Goal: Answer question/provide support: Share knowledge or assist other users

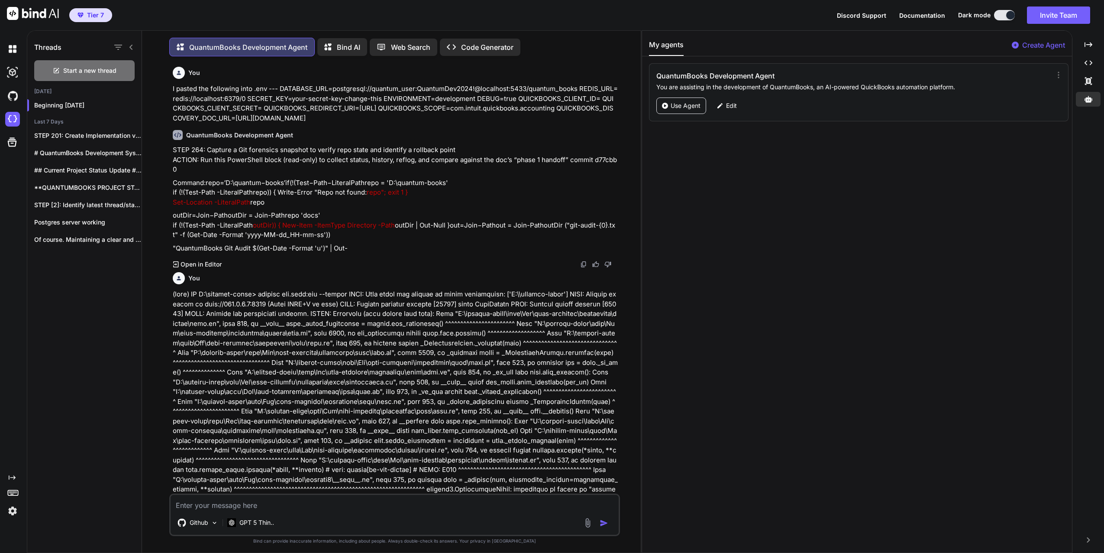
scroll to position [2369, 0]
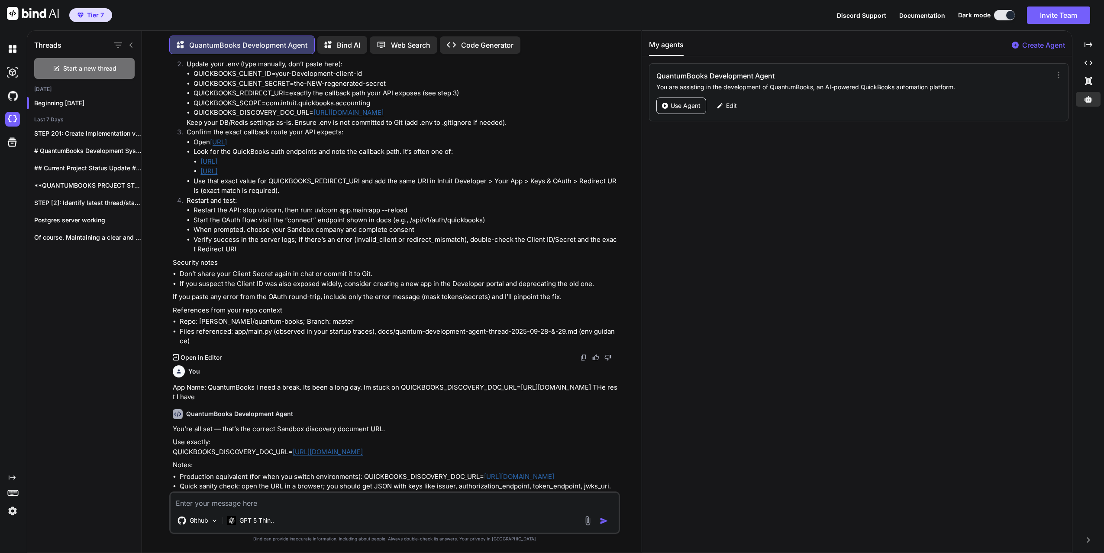
click at [290, 499] on textarea at bounding box center [395, 500] width 448 height 16
type textarea "W"
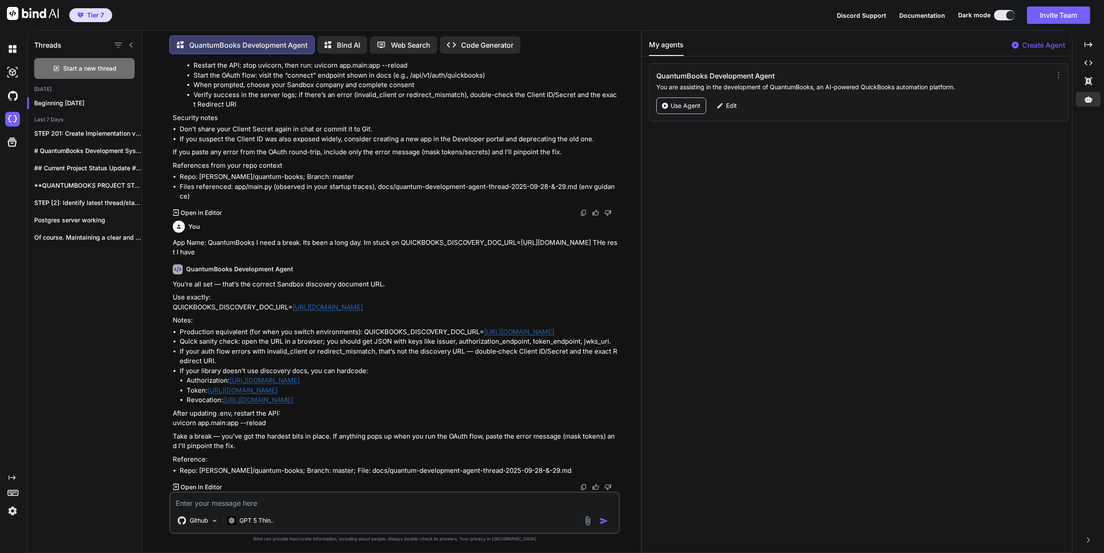
scroll to position [2509, 0]
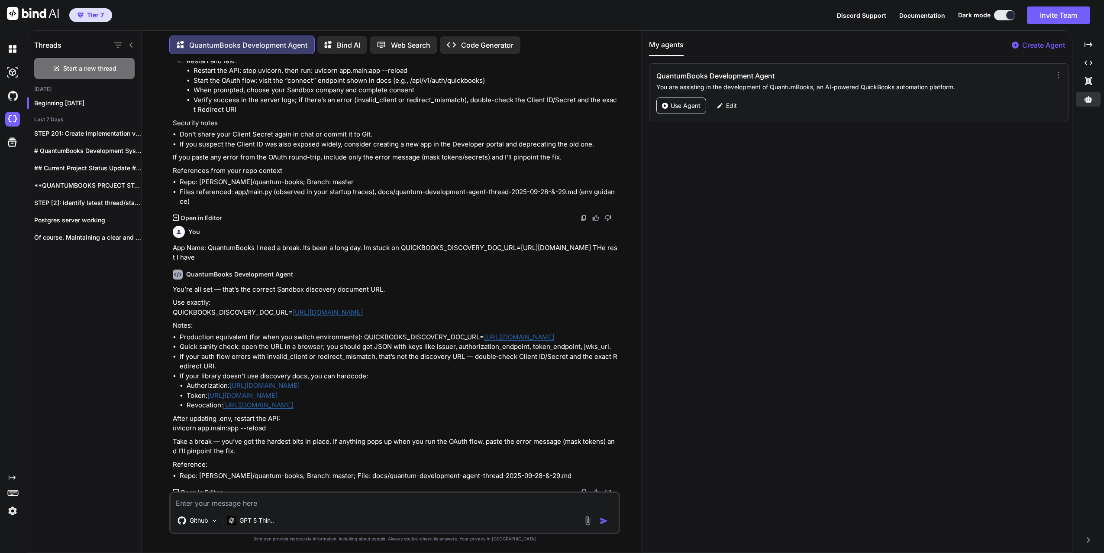
click at [262, 389] on link "[URL][DOMAIN_NAME]" at bounding box center [265, 385] width 70 height 8
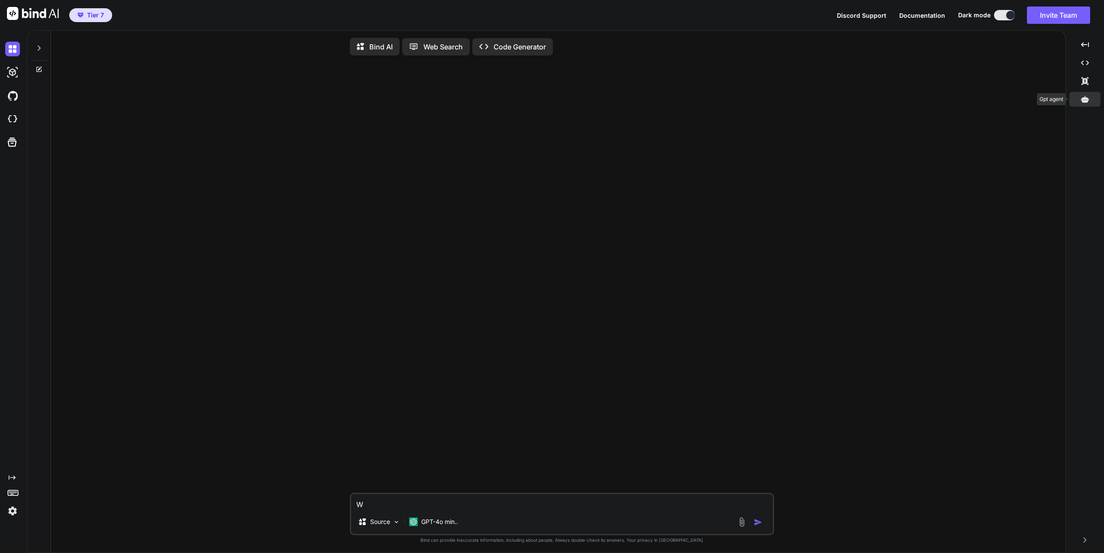
click at [1086, 100] on icon at bounding box center [1085, 99] width 8 height 6
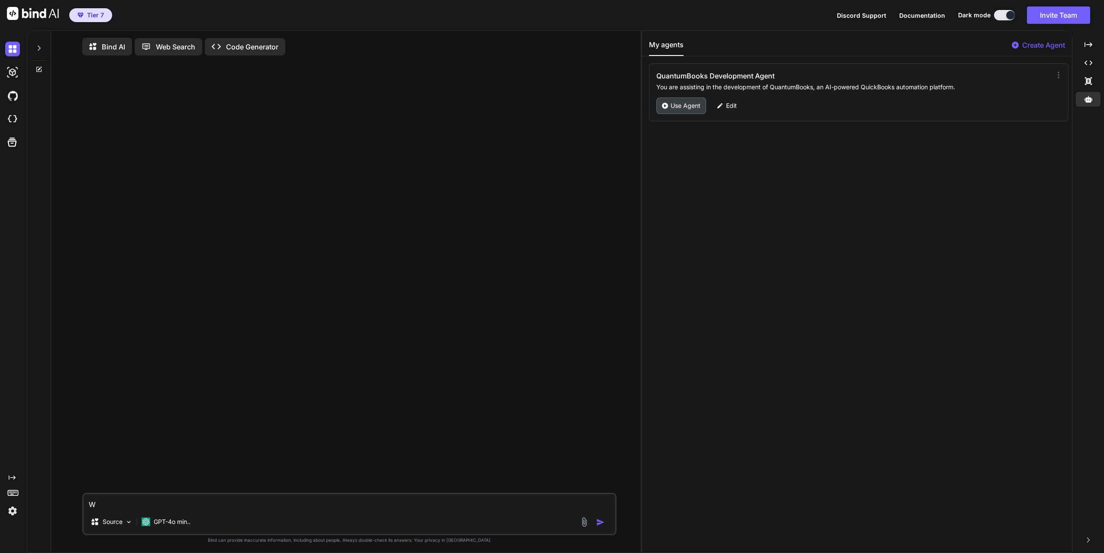
click at [688, 105] on p "Use Agent" at bounding box center [686, 105] width 30 height 9
click at [41, 54] on div at bounding box center [39, 46] width 16 height 30
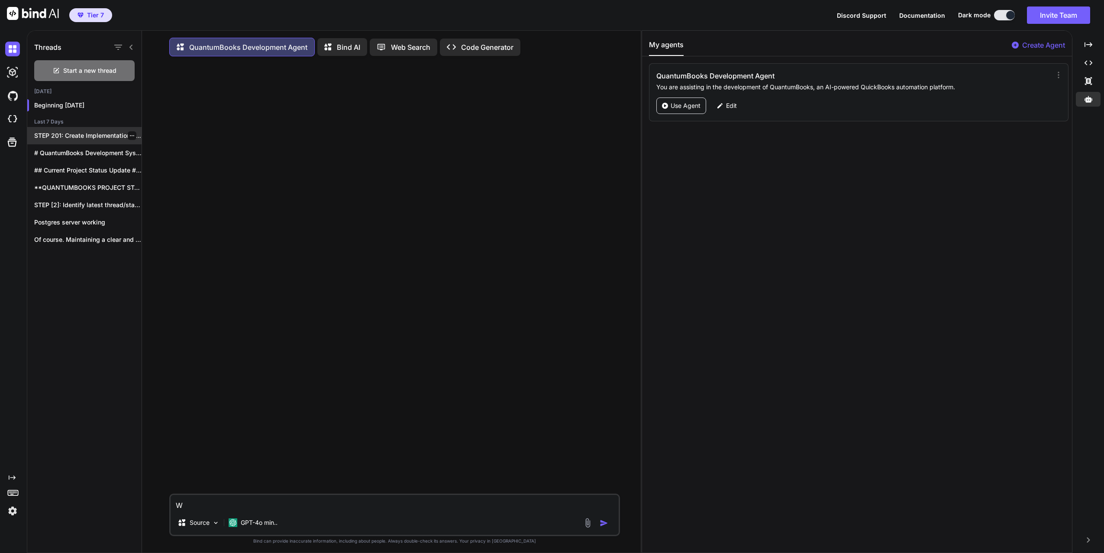
click at [71, 134] on p "STEP 201: Create Implementation v3 and Status..." at bounding box center [87, 135] width 107 height 9
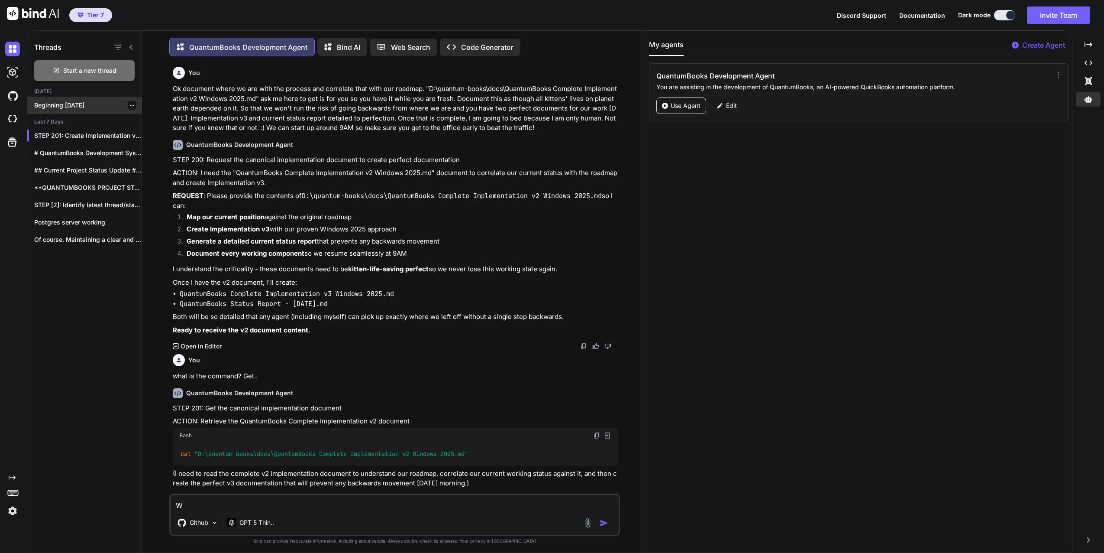
scroll to position [4, 0]
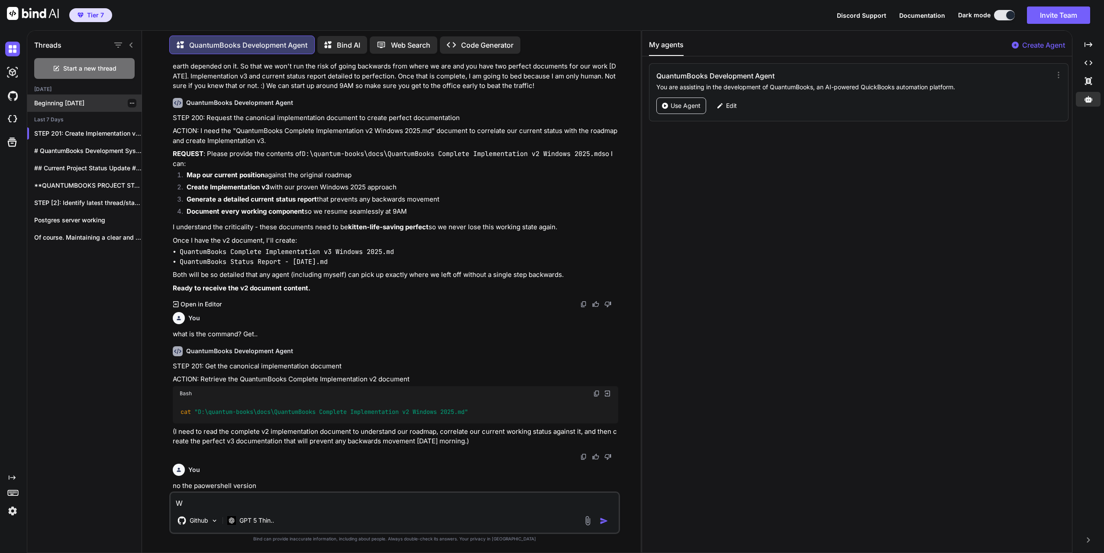
click at [73, 109] on div "Beginning [DATE]" at bounding box center [84, 102] width 114 height 17
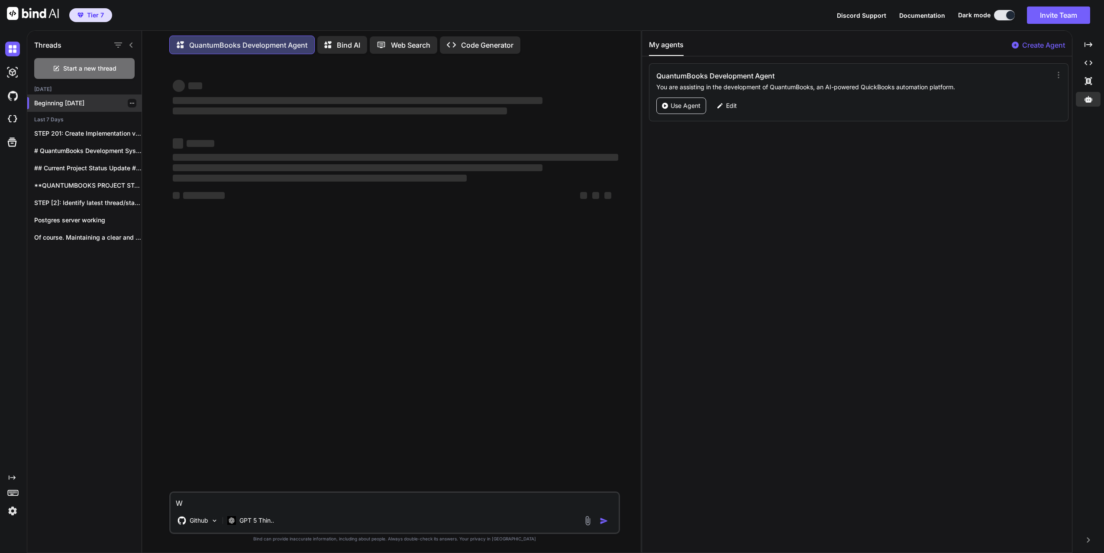
type textarea "x"
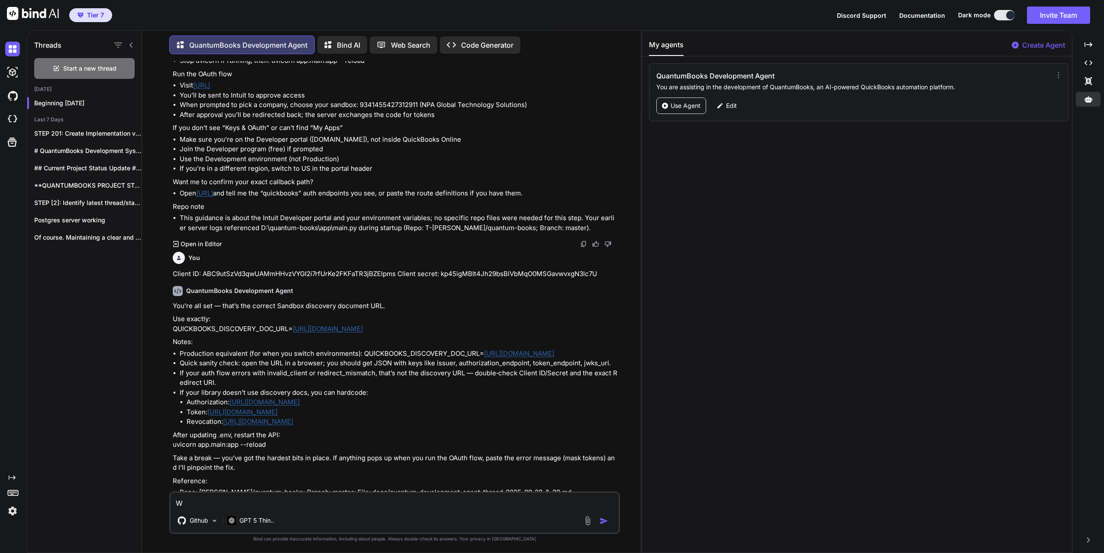
scroll to position [1899, 0]
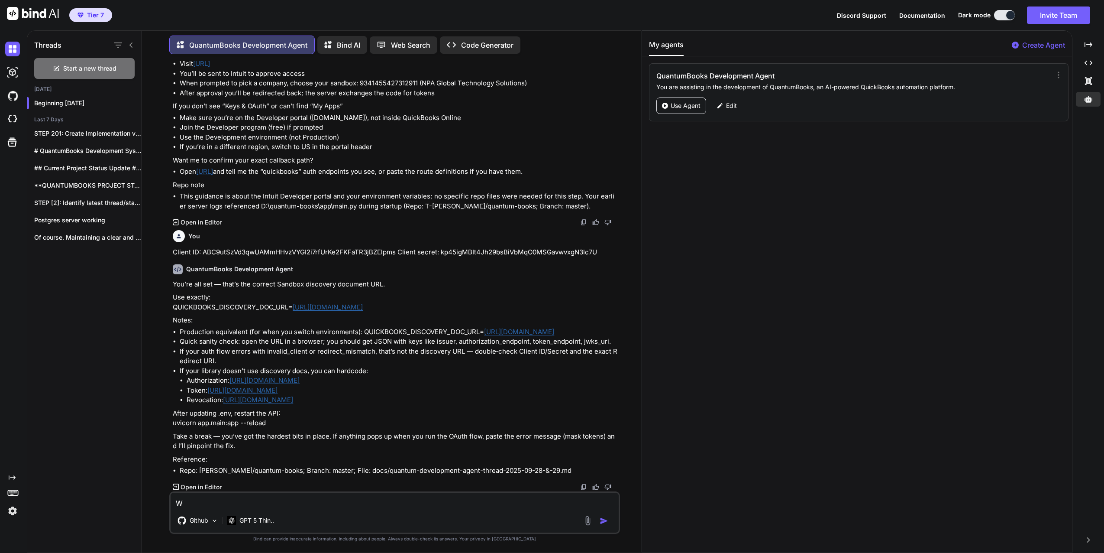
drag, startPoint x: 183, startPoint y: 386, endPoint x: 406, endPoint y: 397, distance: 223.3
click at [406, 397] on ul "Authorization: [URL][DOMAIN_NAME] Token: [URL][DOMAIN_NAME] Revocation: [URL][D…" at bounding box center [399, 390] width 439 height 29
copy ul "Token: [URL][DOMAIN_NAME] Revocation: [URL][DOMAIN_NAME]"
drag, startPoint x: 232, startPoint y: 505, endPoint x: 162, endPoint y: 512, distance: 71.0
click at [162, 512] on div "You QuantumBooks Development Agent STEP 266: Re-run the .env updater with corre…" at bounding box center [395, 306] width 492 height 491
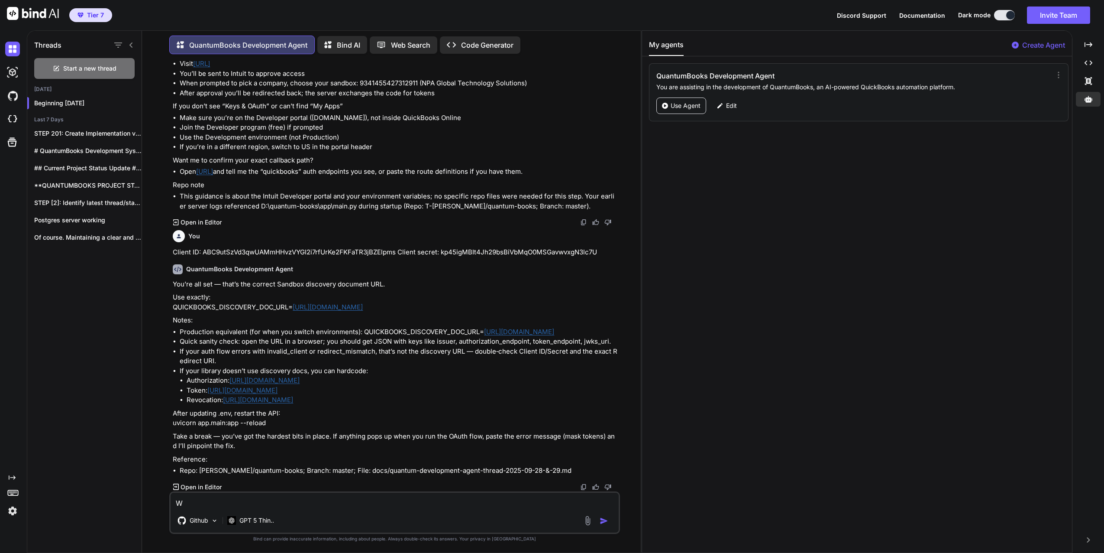
paste textarea "Token: [URL][DOMAIN_NAME] Revocation: [URL][DOMAIN_NAME]"
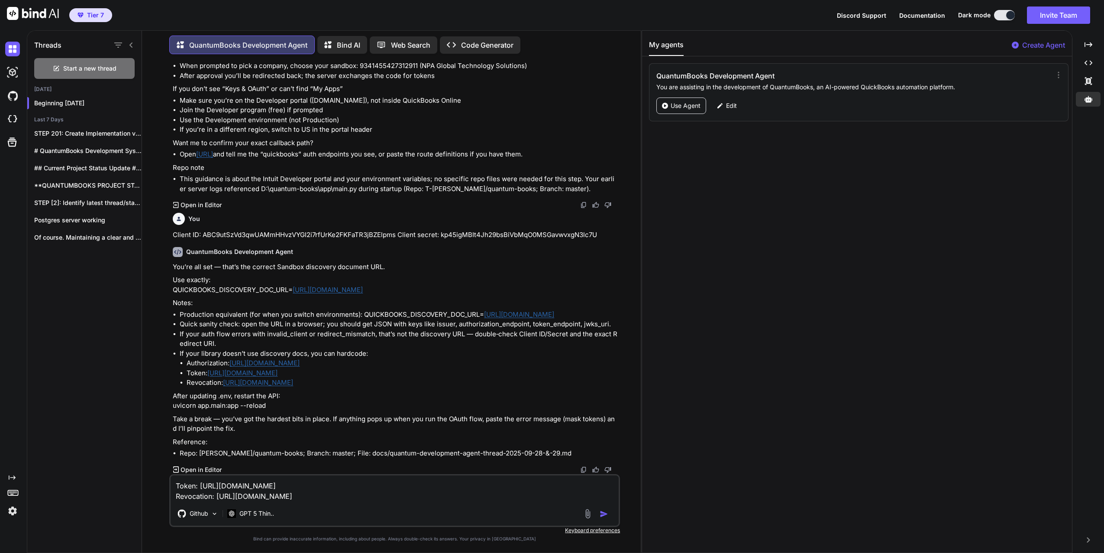
click at [175, 482] on textarea "Token: [URL][DOMAIN_NAME] Revocation: [URL][DOMAIN_NAME]" at bounding box center [395, 488] width 448 height 26
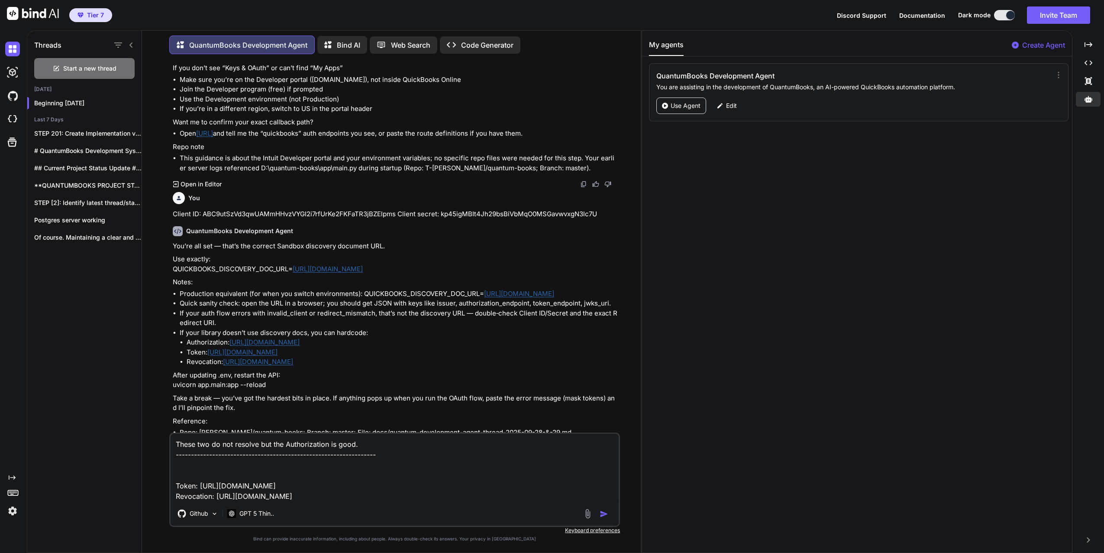
click at [379, 449] on textarea "These two do not resolve but the Authorization is good. -----------------------…" at bounding box center [395, 468] width 448 height 68
click at [431, 488] on textarea "These two do not resolve but the Authorization is good. -----------------------…" at bounding box center [395, 457] width 448 height 88
click at [434, 497] on textarea "These two do not resolve but the Authorization is good. -----------------------…" at bounding box center [395, 457] width 448 height 88
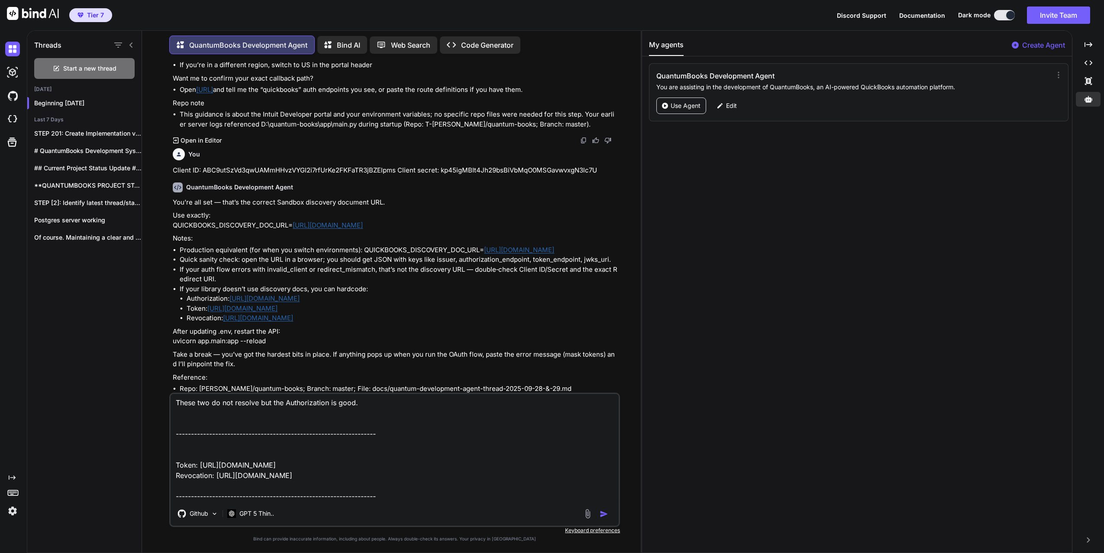
scroll to position [1998, 0]
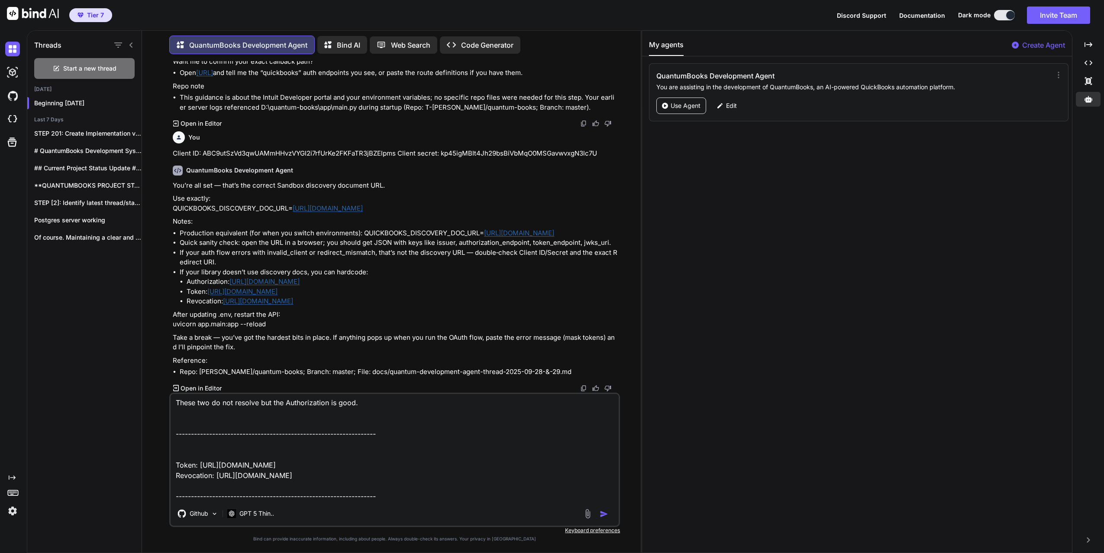
paste textarea "Please correct the following validation errors and try again. For 'code': Requi…"
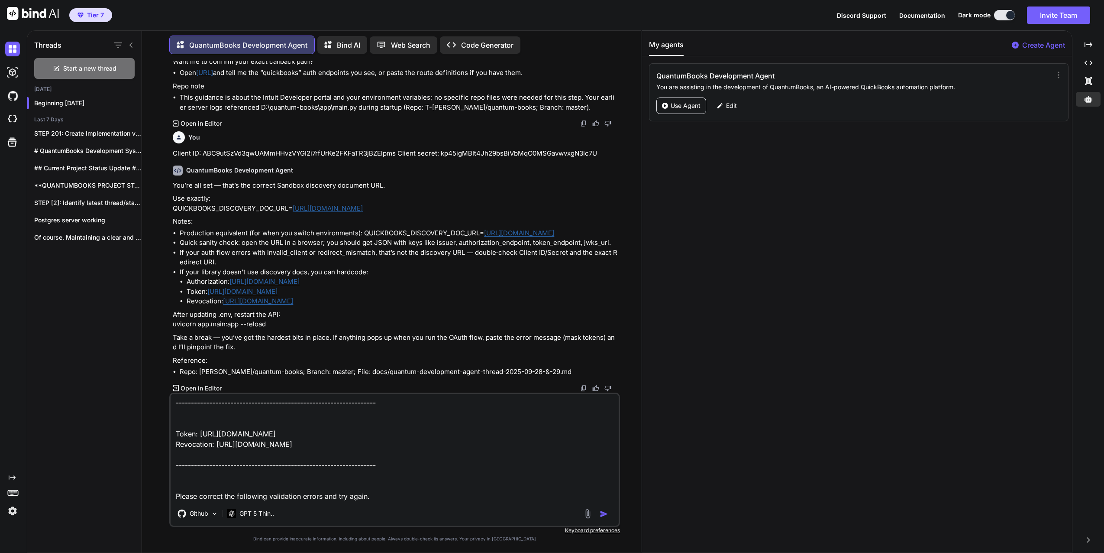
scroll to position [63, 0]
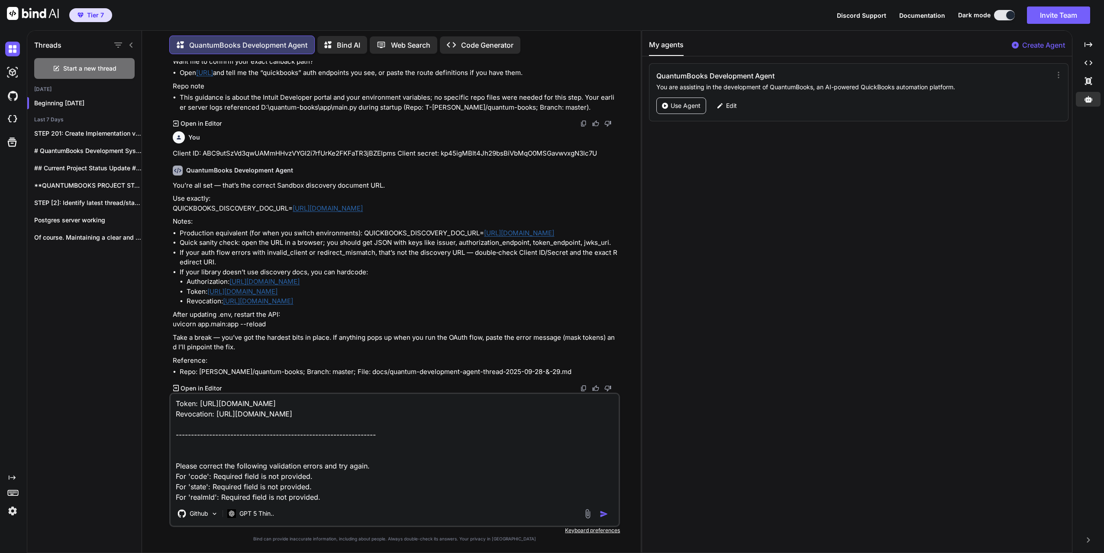
click at [184, 457] on textarea "These two do not resolve but the Authorization is good. -----------------------…" at bounding box center [395, 447] width 448 height 107
paste textarea "Handle OAuth callback from QuickBooks. Exchange code for tokens and create/upda…"
click at [339, 501] on div "These two do not resolve but the Authorization is good. -----------------------…" at bounding box center [394, 459] width 451 height 134
click at [340, 501] on textarea "These two do not resolve but the Authorization is good. -----------------------…" at bounding box center [395, 447] width 448 height 107
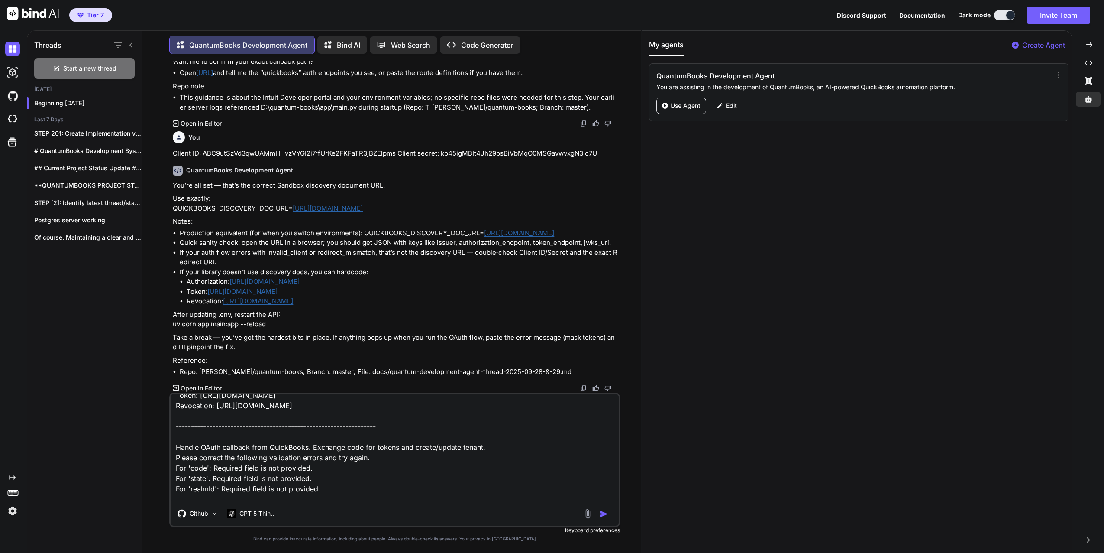
scroll to position [0, 0]
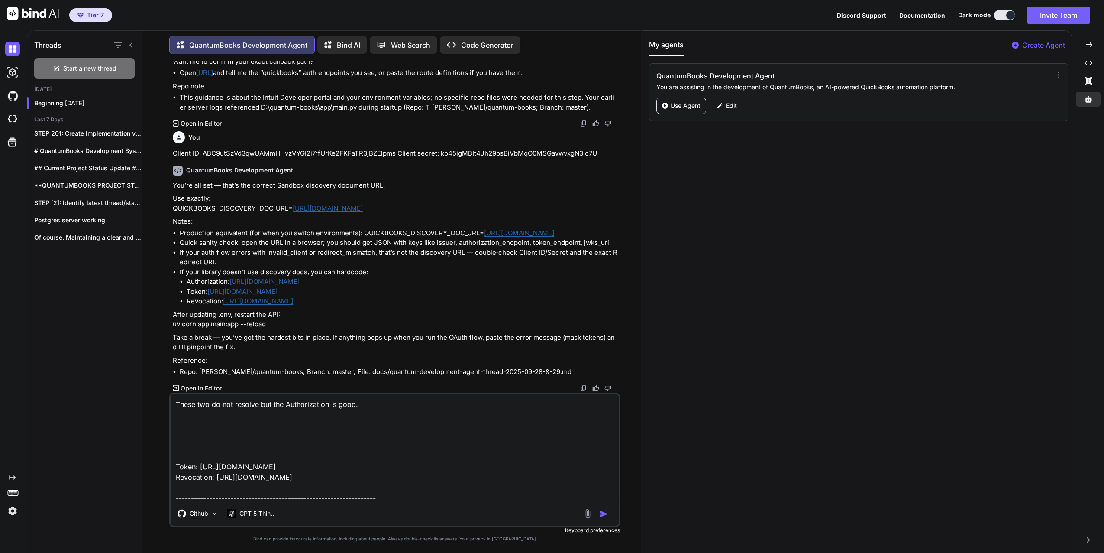
click at [177, 464] on textarea "These two do not resolve but the Authorization is good. -----------------------…" at bounding box center [395, 447] width 448 height 107
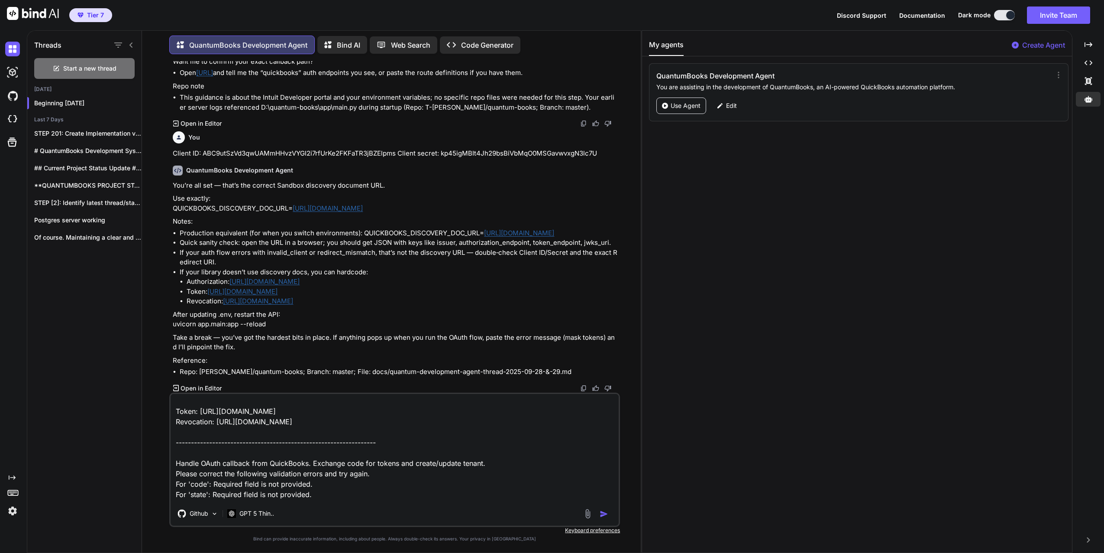
scroll to position [116, 0]
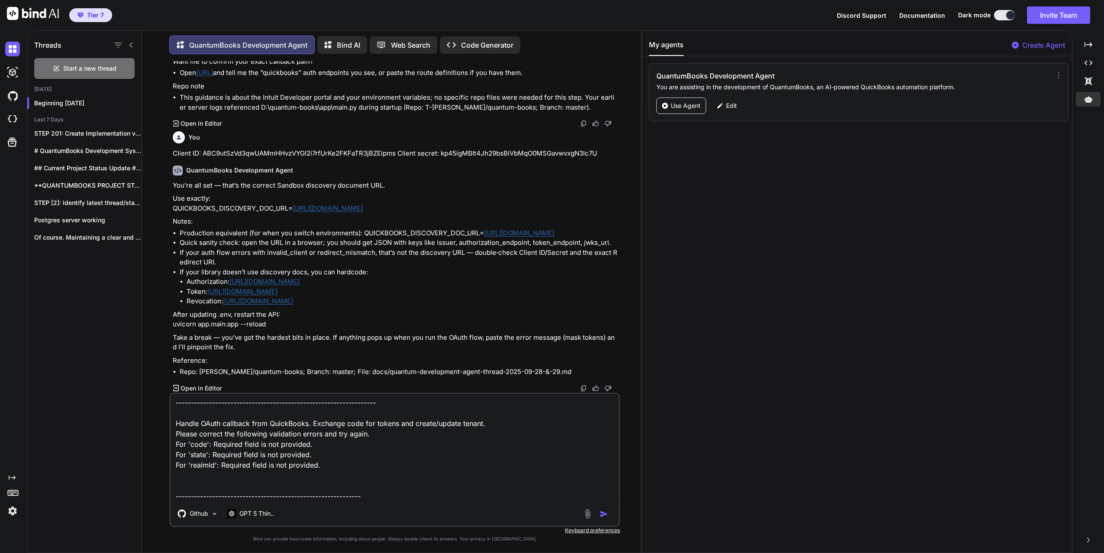
click at [176, 410] on textarea "These two do not resolve but the Authorization is good. -----------------------…" at bounding box center [395, 447] width 448 height 107
click at [175, 402] on textarea "These two do not resolve but the Authorization is good. -----------------------…" at bounding box center [395, 447] width 448 height 107
click at [176, 412] on textarea "These two do not resolve but the Authorization is good. -----------------------…" at bounding box center [395, 447] width 448 height 107
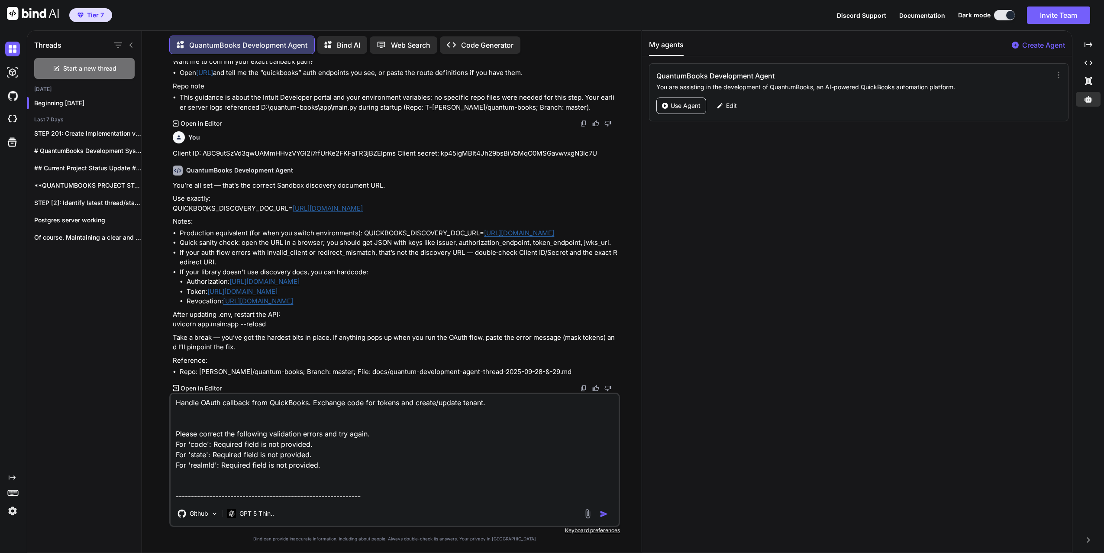
click at [178, 443] on textarea "These two do not resolve but the Authorization is good. -----------------------…" at bounding box center [395, 447] width 448 height 107
click at [175, 474] on textarea "These two do not resolve but the Authorization is good. -----------------------…" at bounding box center [395, 447] width 448 height 107
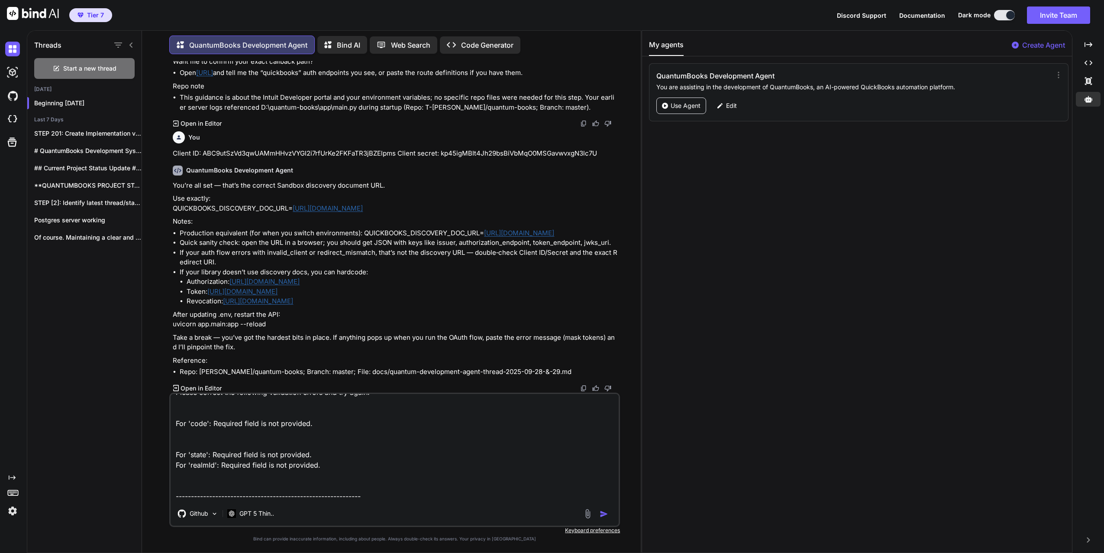
click at [175, 448] on textarea "These two do not resolve but the Authorization is good. -----------------------…" at bounding box center [395, 447] width 448 height 107
click at [211, 500] on textarea "These two do not resolve but the Authorization is good. -----------------------…" at bounding box center [395, 447] width 448 height 107
click at [189, 498] on textarea "These two do not resolve but the Authorization is good. -----------------------…" at bounding box center [395, 447] width 448 height 107
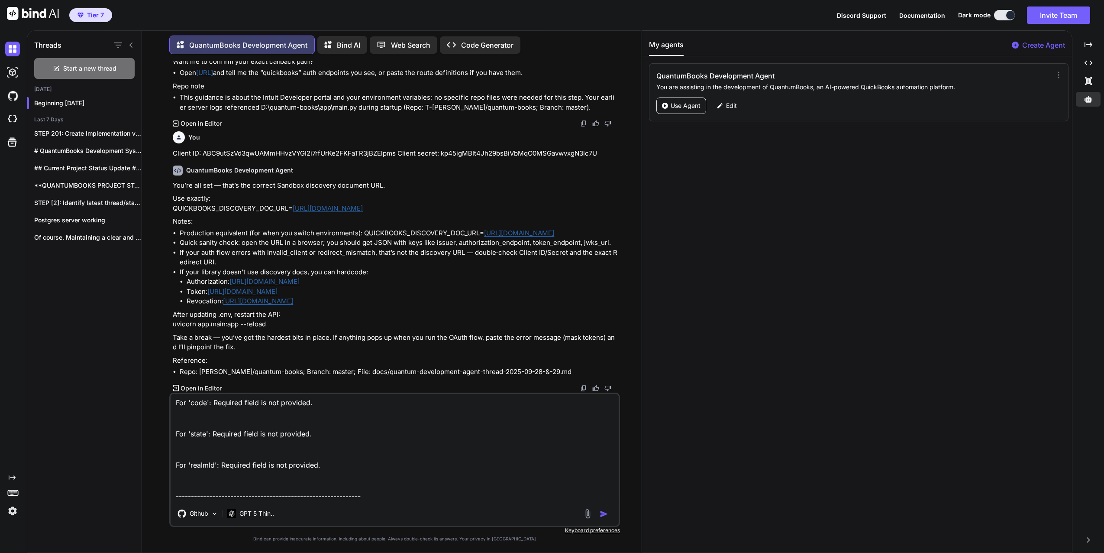
paste textarea "Logout endpoint (primarily for JWT invalidation in frontend)."
click at [384, 494] on textarea "These two do not resolve but the Authorization is good. -----------------------…" at bounding box center [395, 447] width 448 height 107
click at [474, 495] on textarea "These two do not resolve but the Authorization is good. -----------------------…" at bounding box center [395, 447] width 448 height 107
paste textarea "Root endpoint for the API. Provides a simple health check."
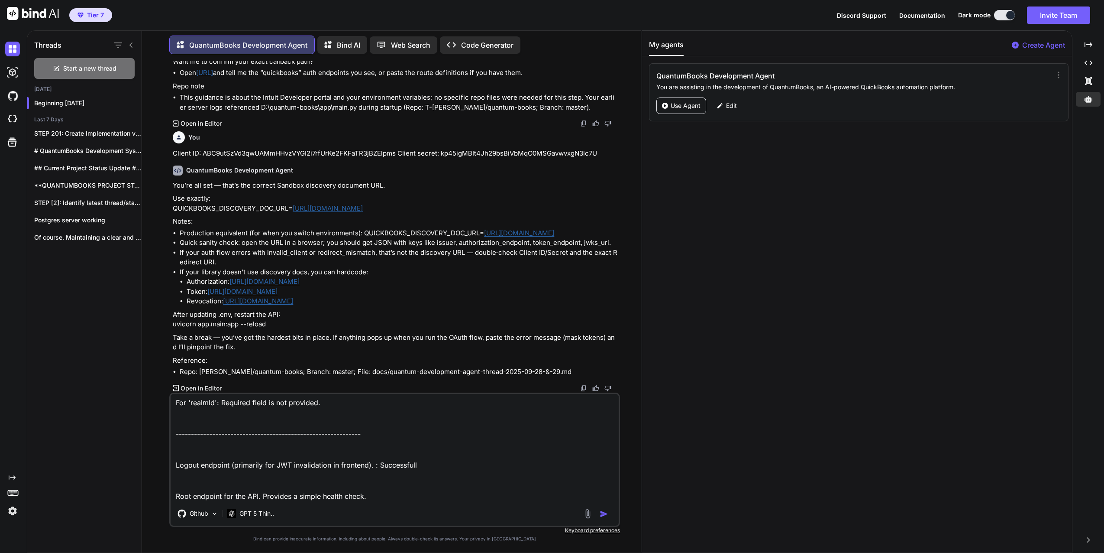
drag, startPoint x: 373, startPoint y: 464, endPoint x: 416, endPoint y: 469, distance: 42.7
click at [416, 469] on textarea "These two do not resolve but the Authorization is good. -----------------------…" at bounding box center [395, 447] width 448 height 107
click at [384, 499] on textarea "These two do not resolve but the Authorization is good. -----------------------…" at bounding box center [395, 447] width 448 height 107
paste textarea ": Successfull"
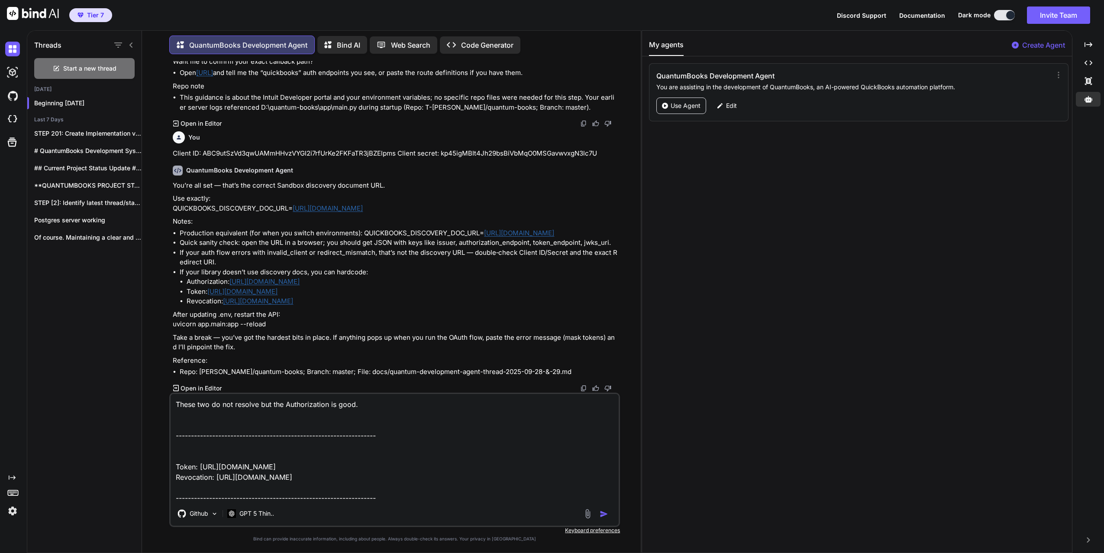
click at [414, 464] on textarea "These two do not resolve but the Authorization is good. -----------------------…" at bounding box center [395, 447] width 448 height 107
paste textarea ": Successfull"
click at [399, 464] on textarea "These two do not resolve but the Authorization is good. -----------------------…" at bounding box center [395, 447] width 448 height 107
drag, startPoint x: 397, startPoint y: 466, endPoint x: 444, endPoint y: 468, distance: 47.7
click at [444, 468] on textarea "These two do not resolve but the Authorization is good. -----------------------…" at bounding box center [395, 447] width 448 height 107
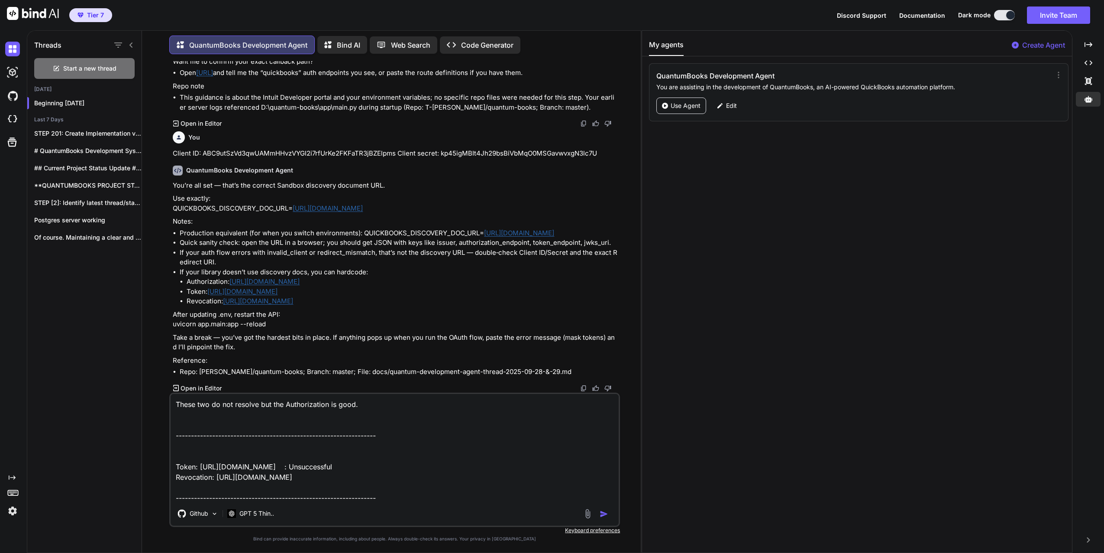
click at [406, 479] on textarea "These two do not resolve but the Authorization is good. -----------------------…" at bounding box center [395, 447] width 448 height 107
paste textarea ": Unsuccessful"
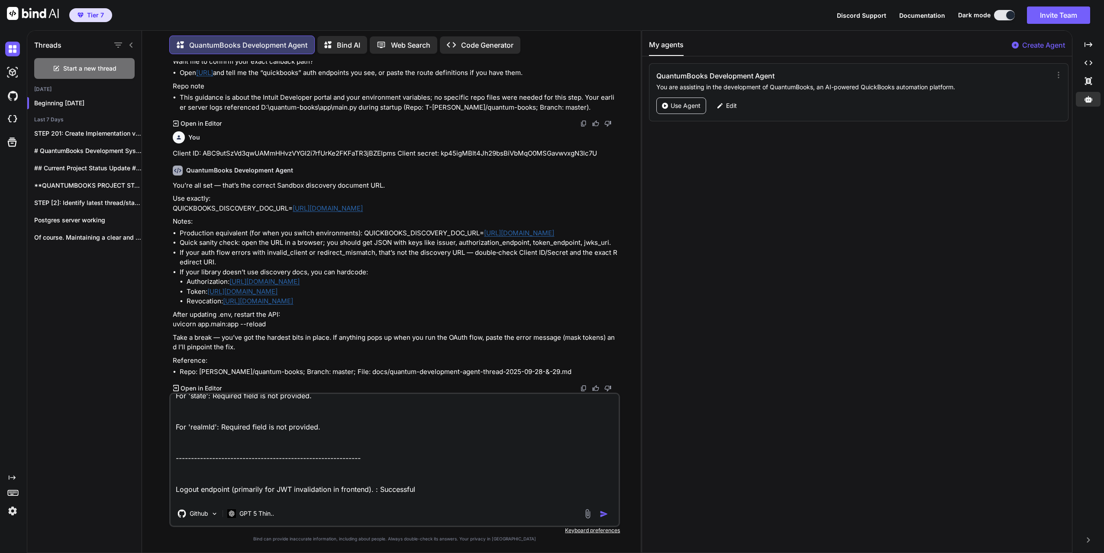
scroll to position [130, 0]
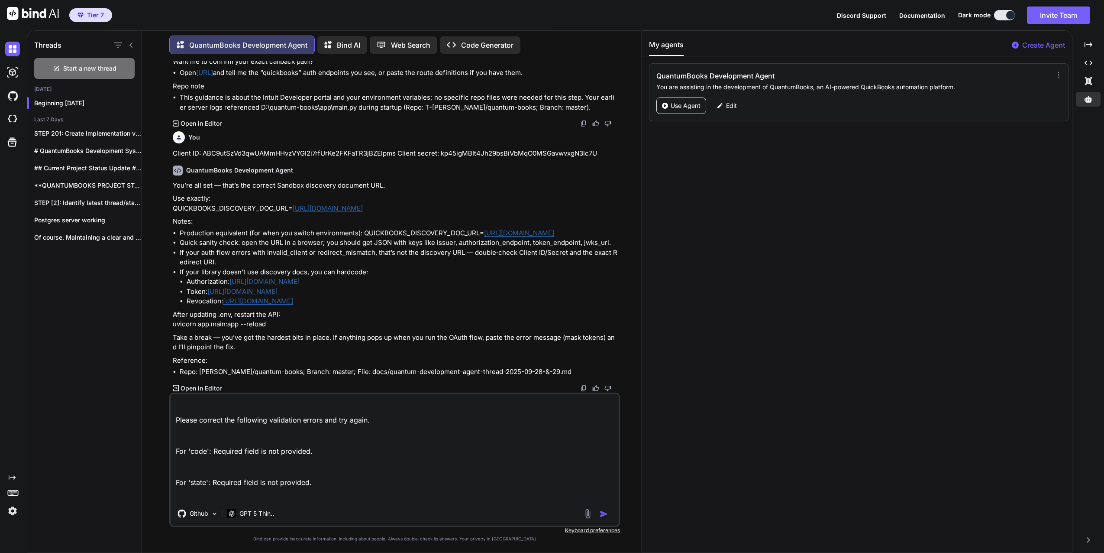
click at [347, 450] on textarea "These two do not resolve but the Authorization is good. -----------------------…" at bounding box center [395, 447] width 448 height 107
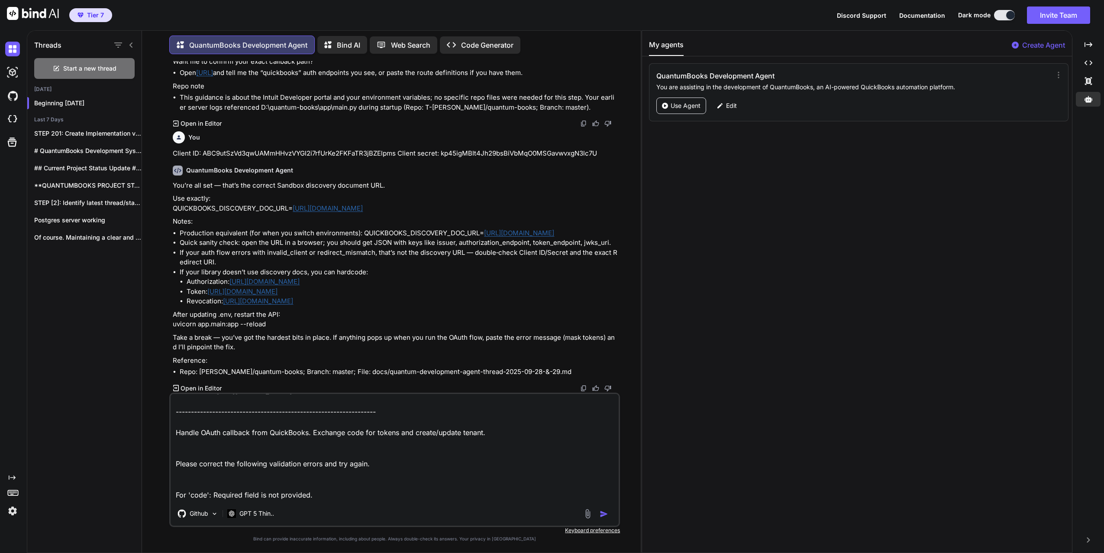
scroll to position [87, 0]
click at [530, 425] on textarea "These two do not resolve but the Authorization is good. -----------------------…" at bounding box center [395, 447] width 448 height 107
click at [530, 431] on textarea "These two do not resolve but the Authorization is good. -----------------------…" at bounding box center [395, 447] width 448 height 107
paste textarea ": Unsuccessful"
drag, startPoint x: 178, startPoint y: 444, endPoint x: 213, endPoint y: 445, distance: 34.2
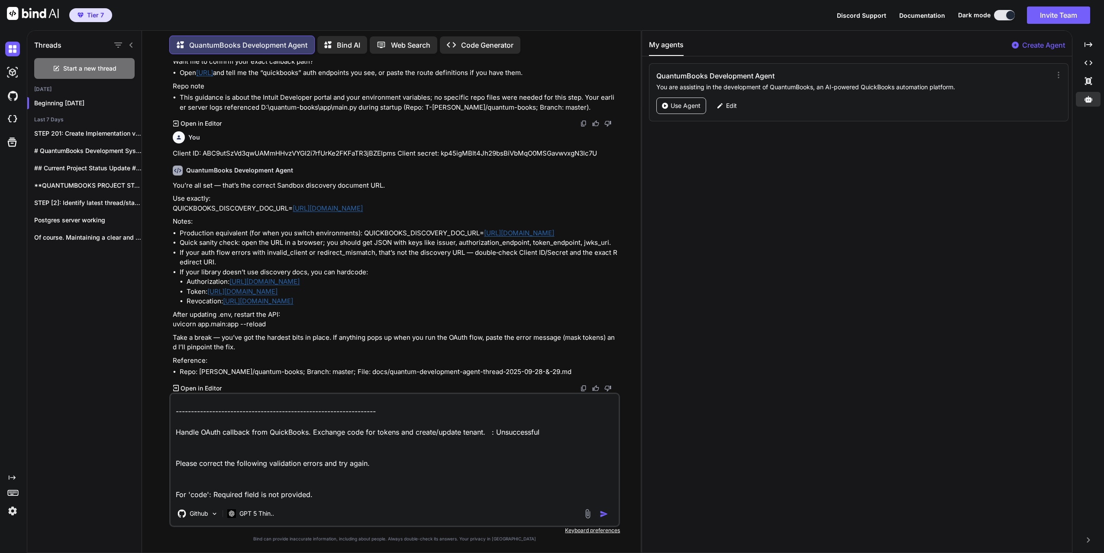
click at [213, 440] on textarea "These two do not resolve but the Authorization is good. -----------------------…" at bounding box center [395, 447] width 448 height 107
click at [186, 445] on textarea "These two do not resolve but the Authorization is good. -----------------------…" at bounding box center [395, 447] width 448 height 107
click at [182, 452] on textarea "These two do not resolve but the Authorization is good. -----------------------…" at bounding box center [395, 447] width 448 height 107
click at [181, 464] on textarea "These two do not resolve but the Authorization is good. -----------------------…" at bounding box center [395, 447] width 448 height 107
click at [183, 477] on textarea "These two do not resolve but the Authorization is good. -----------------------…" at bounding box center [395, 447] width 448 height 107
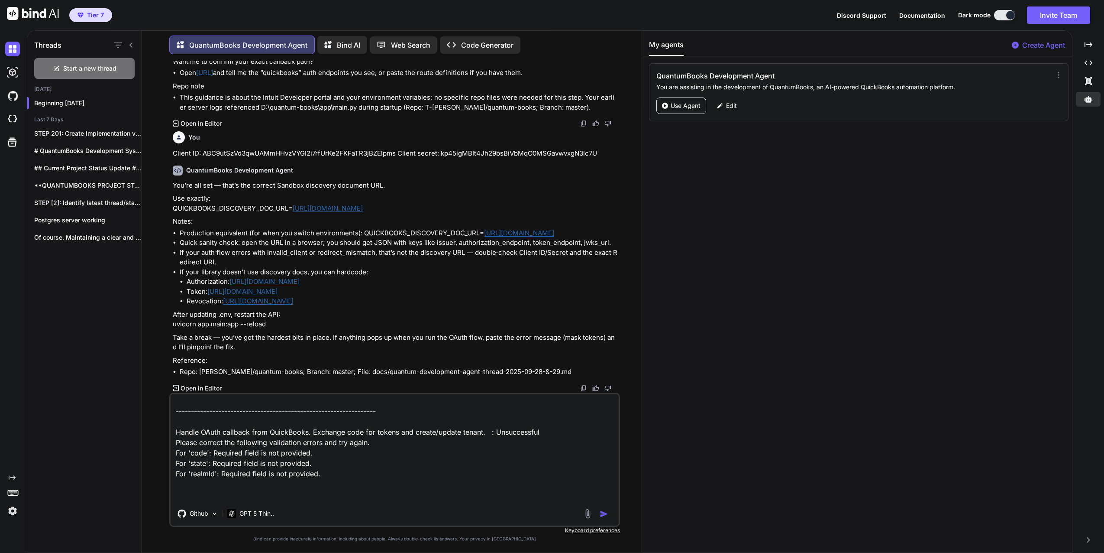
click at [174, 433] on textarea "These two do not resolve but the Authorization is good. -----------------------…" at bounding box center [395, 447] width 448 height 107
click at [173, 440] on textarea "These two do not resolve but the Authorization is good. -----------------------…" at bounding box center [395, 447] width 448 height 107
click at [175, 452] on textarea "These two do not resolve but the Authorization is good. -----------------------…" at bounding box center [395, 447] width 448 height 107
click at [176, 460] on textarea "These two do not resolve but the Authorization is good. -----------------------…" at bounding box center [395, 447] width 448 height 107
click at [176, 463] on textarea "These two do not resolve but the Authorization is good. -----------------------…" at bounding box center [395, 447] width 448 height 107
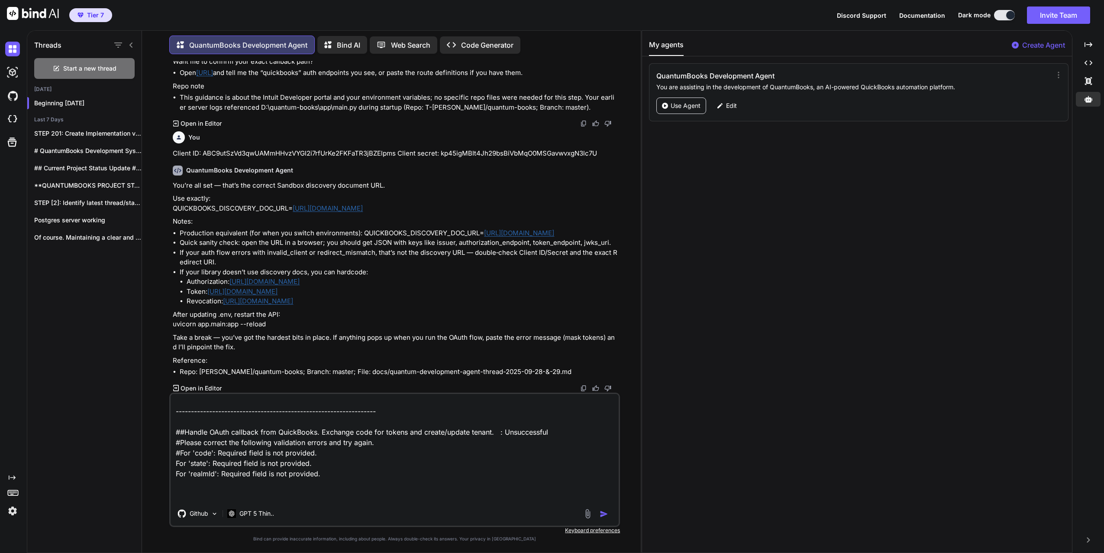
click at [176, 463] on textarea "These two do not resolve but the Authorization is good. -----------------------…" at bounding box center [395, 447] width 448 height 107
click at [175, 474] on textarea "These two do not resolve but the Authorization is good. -----------------------…" at bounding box center [395, 447] width 448 height 107
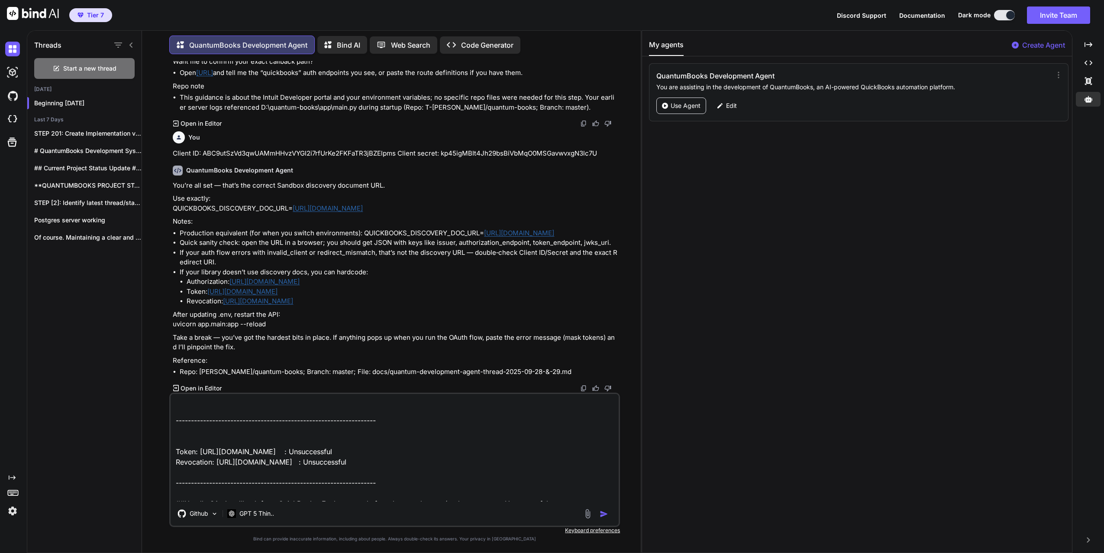
scroll to position [0, 0]
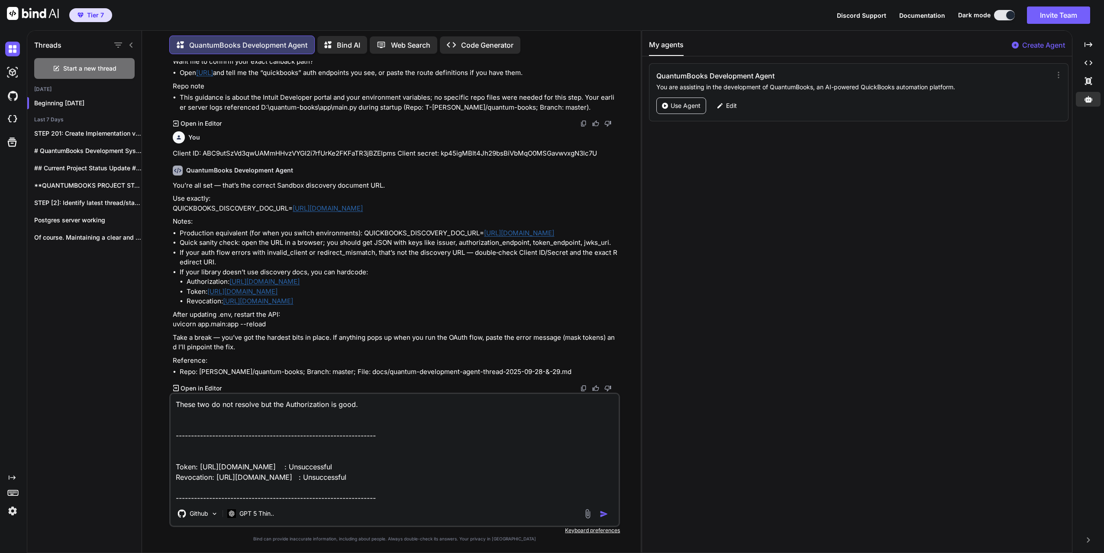
click at [176, 466] on textarea "These two do not resolve but the Authorization is good. -----------------------…" at bounding box center [395, 447] width 448 height 107
click at [175, 479] on textarea "These two do not resolve but the Authorization is good. -----------------------…" at bounding box center [395, 447] width 448 height 107
click at [179, 401] on textarea "These two do not resolve but the Authorization is good. -----------------------…" at bounding box center [395, 447] width 448 height 107
drag, startPoint x: 175, startPoint y: 404, endPoint x: 385, endPoint y: 404, distance: 209.6
click at [382, 399] on textarea "These two do not resolve but the Authorization is good. -----------------------…" at bounding box center [395, 447] width 448 height 107
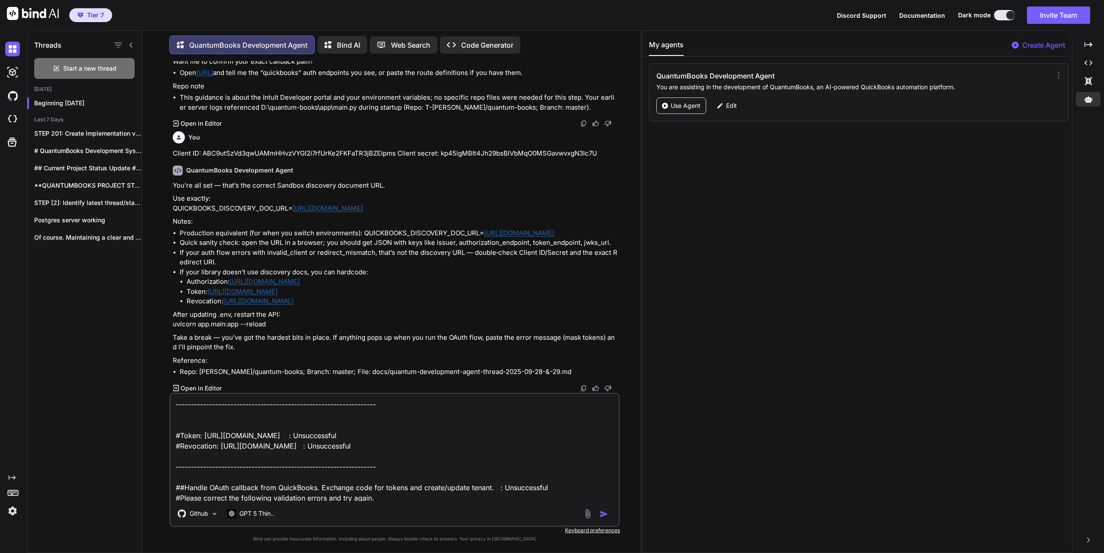
drag, startPoint x: 304, startPoint y: 453, endPoint x: 209, endPoint y: 395, distance: 111.6
click at [209, 395] on textarea "------------------------------------------------------------------ #Token: [URL…" at bounding box center [395, 447] width 448 height 107
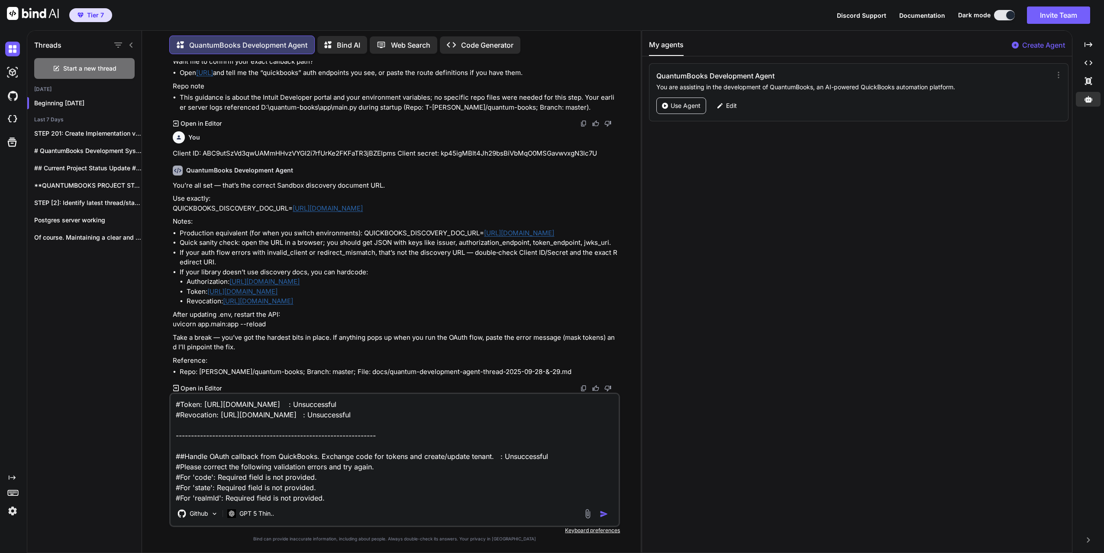
drag, startPoint x: 176, startPoint y: 423, endPoint x: 414, endPoint y: 440, distance: 238.4
click at [414, 440] on textarea "#Token: [URL][DOMAIN_NAME] : Unsuccessful #Revocation: [URL][DOMAIN_NAME] : Uns…" at bounding box center [395, 447] width 448 height 107
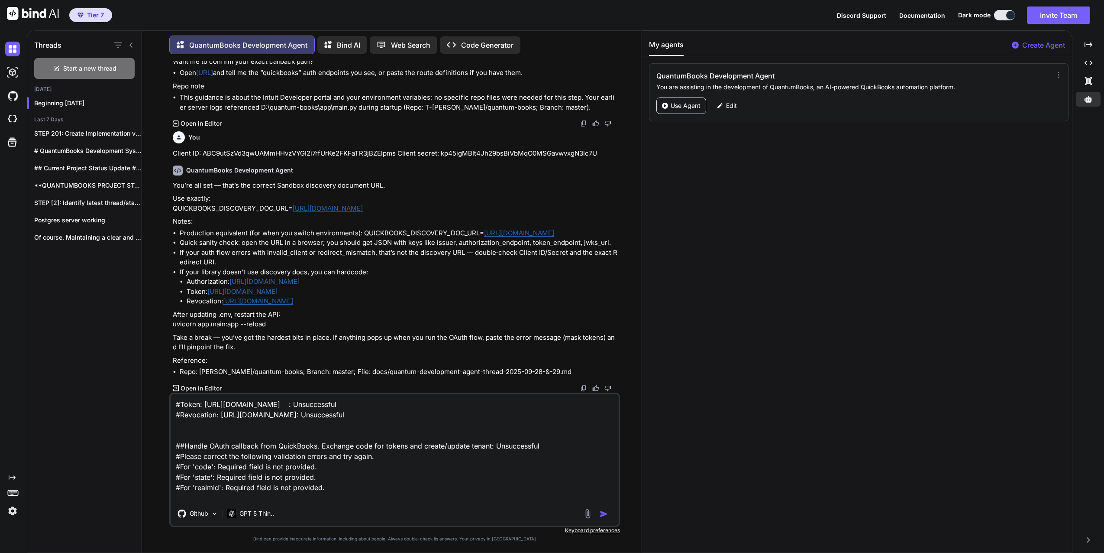
click at [400, 405] on textarea "#Token: [URL][DOMAIN_NAME] : Unsuccessful #Revocation: [URL][DOMAIN_NAME]: Unsu…" at bounding box center [395, 447] width 448 height 107
click at [330, 467] on textarea "#Token: [URL][DOMAIN_NAME]: Unsuccessful #Revocation: [URL][DOMAIN_NAME]: Unsuc…" at bounding box center [395, 447] width 448 height 107
drag, startPoint x: 490, startPoint y: 446, endPoint x: 544, endPoint y: 447, distance: 54.6
click at [544, 447] on textarea "#Token: [URL][DOMAIN_NAME]: Unsuccessful #Revocation: [URL][DOMAIN_NAME]: Unsuc…" at bounding box center [395, 447] width 448 height 107
drag, startPoint x: 503, startPoint y: 457, endPoint x: 495, endPoint y: 453, distance: 8.8
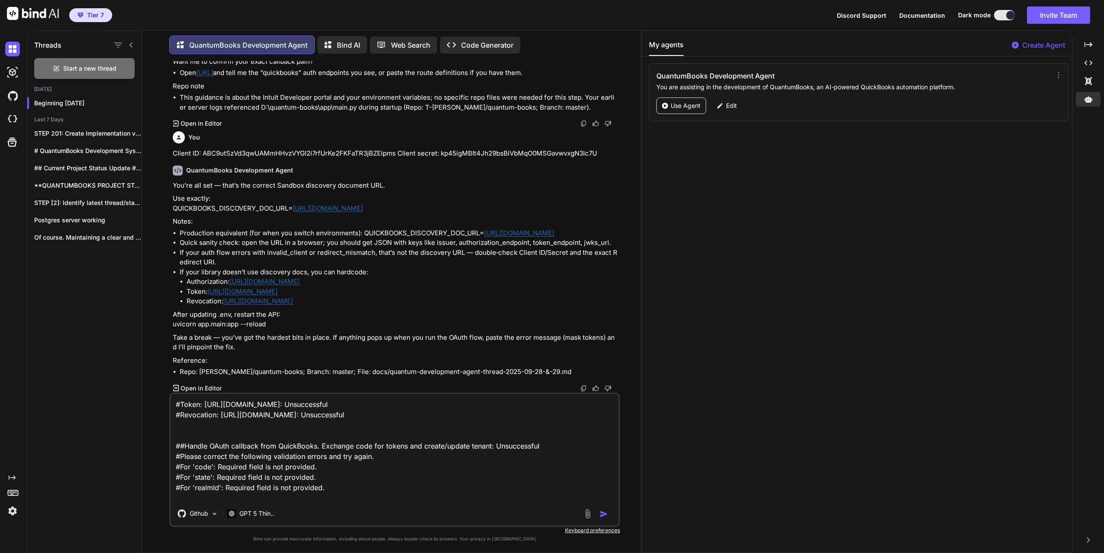
click at [503, 456] on textarea "#Token: [URL][DOMAIN_NAME]: Unsuccessful #Revocation: [URL][DOMAIN_NAME]: Unsuc…" at bounding box center [395, 447] width 448 height 107
drag, startPoint x: 491, startPoint y: 445, endPoint x: 540, endPoint y: 446, distance: 49.0
click at [540, 445] on textarea "#Token: [URL][DOMAIN_NAME]: Unsuccessful #Revocation: [URL][DOMAIN_NAME]: Unsuc…" at bounding box center [395, 447] width 448 height 107
drag, startPoint x: 216, startPoint y: 466, endPoint x: 322, endPoint y: 469, distance: 106.6
click at [321, 467] on textarea "#Token: [URL][DOMAIN_NAME]: Unsuccessful #Revocation: [URL][DOMAIN_NAME]: Unsuc…" at bounding box center [395, 447] width 448 height 107
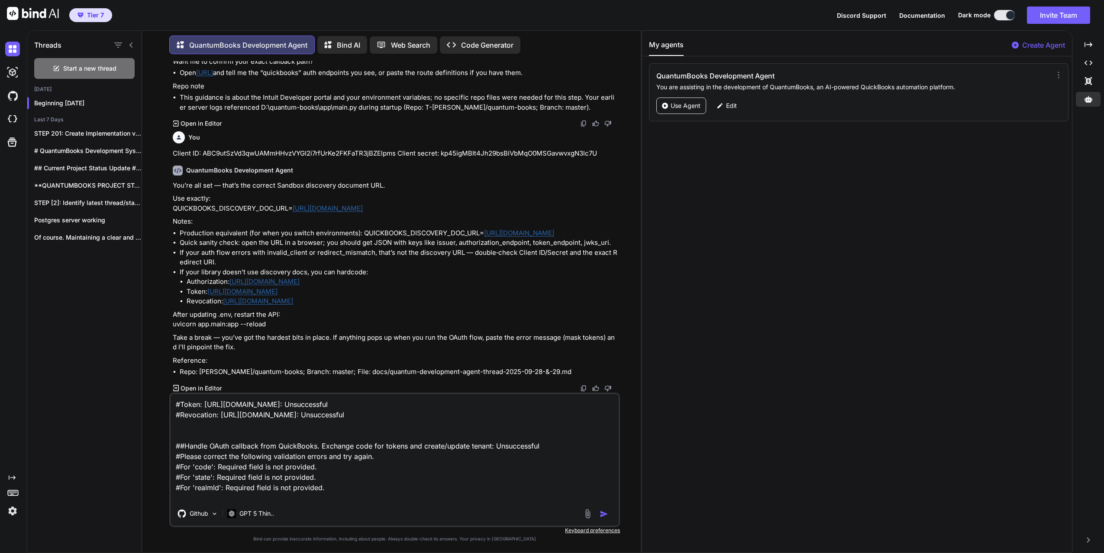
paste textarea ": Unsuccessful"
drag, startPoint x: 215, startPoint y: 476, endPoint x: 346, endPoint y: 486, distance: 131.1
click at [345, 483] on textarea "#Token: [URL][DOMAIN_NAME]: Unsuccessful #Revocation: [URL][DOMAIN_NAME]: Unsuc…" at bounding box center [395, 447] width 448 height 107
click at [400, 483] on textarea "#Token: [URL][DOMAIN_NAME]: Unsuccessful #Revocation: [URL][DOMAIN_NAME]: Unsuc…" at bounding box center [395, 447] width 448 height 107
click at [354, 490] on textarea "#Token: [URL][DOMAIN_NAME]: Unsuccessful #Revocation: [URL][DOMAIN_NAME]: Unsuc…" at bounding box center [395, 447] width 448 height 107
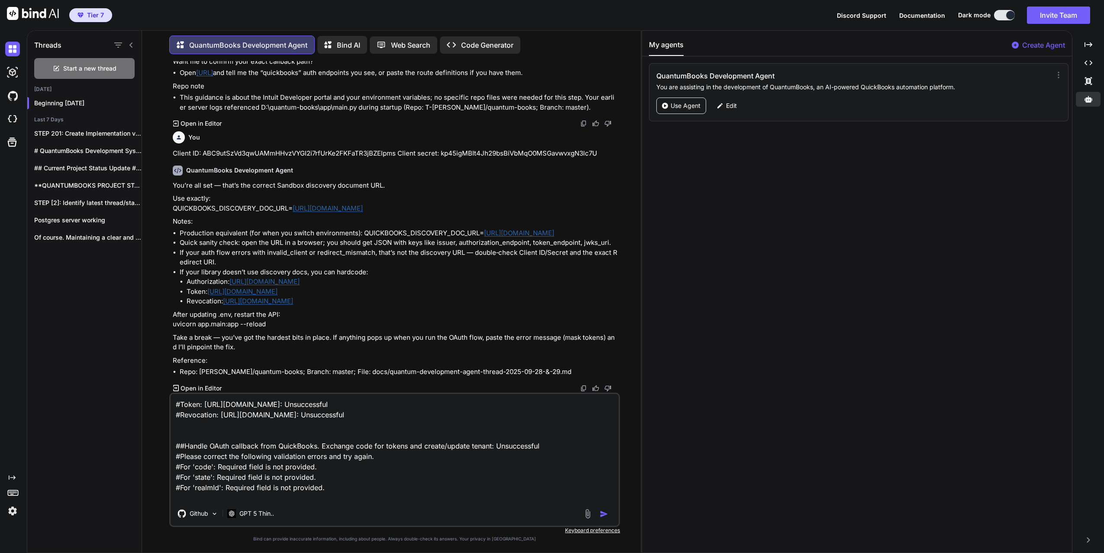
drag, startPoint x: 175, startPoint y: 453, endPoint x: 411, endPoint y: 453, distance: 235.6
click at [411, 453] on textarea "#Token: [URL][DOMAIN_NAME]: Unsuccessful #Revocation: [URL][DOMAIN_NAME]: Unsuc…" at bounding box center [395, 447] width 448 height 107
drag, startPoint x: 181, startPoint y: 459, endPoint x: 175, endPoint y: 458, distance: 6.1
click at [175, 458] on textarea "#Token: [URL][DOMAIN_NAME]: Unsuccessful #Revocation: [URL][DOMAIN_NAME]: Unsuc…" at bounding box center [395, 447] width 448 height 107
drag, startPoint x: 180, startPoint y: 403, endPoint x: 172, endPoint y: 401, distance: 8.2
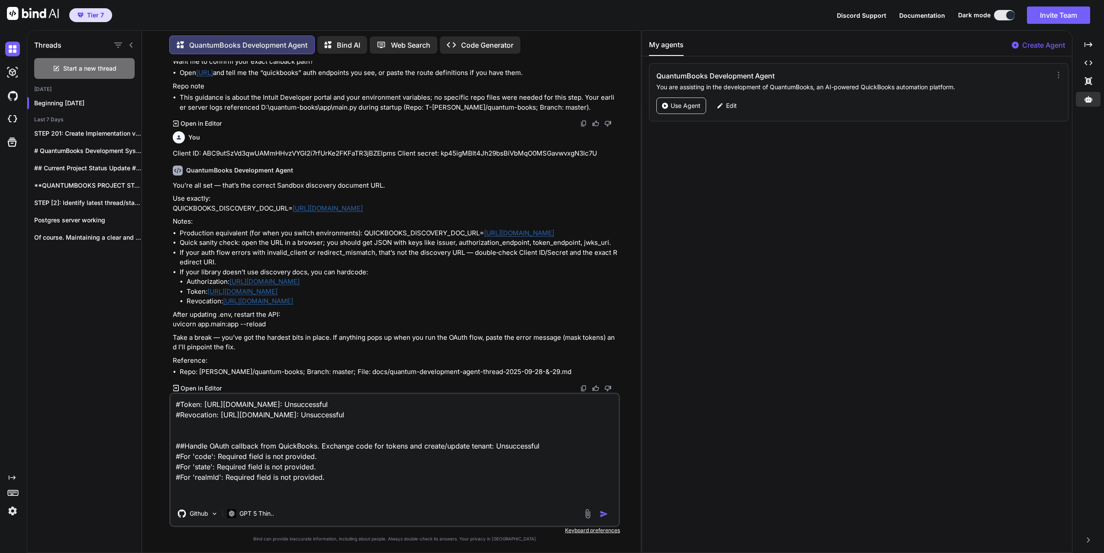
click at [172, 401] on textarea "#Token: [URL][DOMAIN_NAME]: Unsuccessful #Revocation: [URL][DOMAIN_NAME]: Unsuc…" at bounding box center [395, 447] width 448 height 107
drag, startPoint x: 178, startPoint y: 414, endPoint x: 174, endPoint y: 414, distance: 4.8
click at [174, 414] on textarea "1Token: [URL][DOMAIN_NAME]: Unsuccessful #Revocation: [URL][DOMAIN_NAME]: Unsuc…" at bounding box center [395, 447] width 448 height 107
click at [179, 404] on textarea "1Token: [URL][DOMAIN_NAME]: Unsuccessful 2Revocation: [URL][DOMAIN_NAME]: Unsuc…" at bounding box center [395, 447] width 448 height 107
click at [180, 417] on textarea "1- Token: [URL][DOMAIN_NAME]: Unsuccessful 2Revocation: [URL][DOMAIN_NAME]: Uns…" at bounding box center [395, 447] width 448 height 107
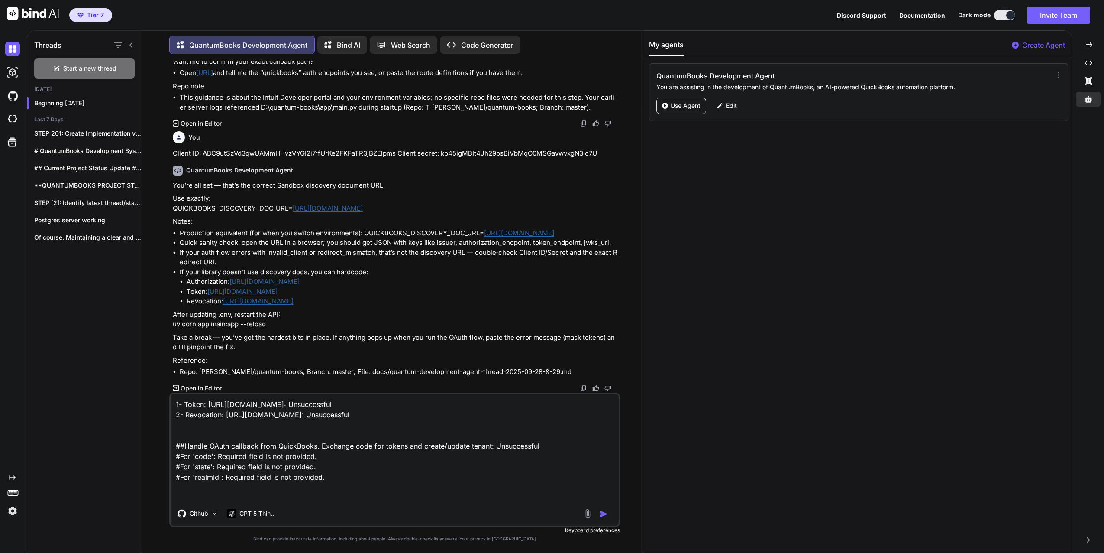
click at [175, 424] on textarea "1- Token: [URL][DOMAIN_NAME]: Unsuccessful 2- Revocation: [URL][DOMAIN_NAME]: U…" at bounding box center [395, 447] width 448 height 107
drag, startPoint x: 182, startPoint y: 444, endPoint x: 258, endPoint y: 446, distance: 75.8
click at [258, 446] on textarea "1- Token: [URL][DOMAIN_NAME]: Unsuccessful 2- Revocation: [URL][DOMAIN_NAME]: U…" at bounding box center [395, 447] width 448 height 107
click at [189, 444] on textarea "1- Token: [URL][DOMAIN_NAME]: Unsuccessful 2- Revocation: [URL][DOMAIN_NAME]: U…" at bounding box center [395, 447] width 448 height 107
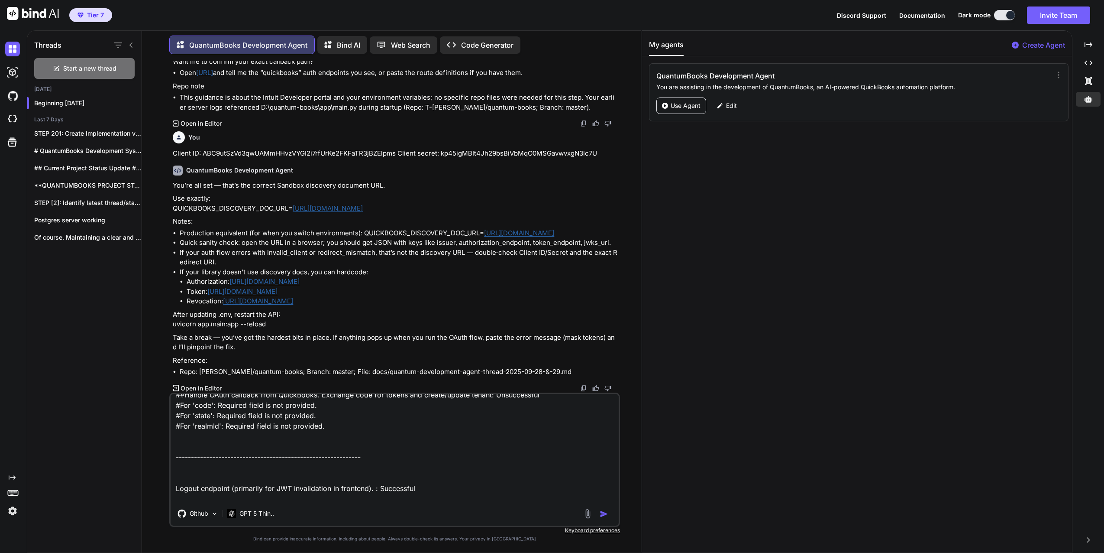
scroll to position [74, 0]
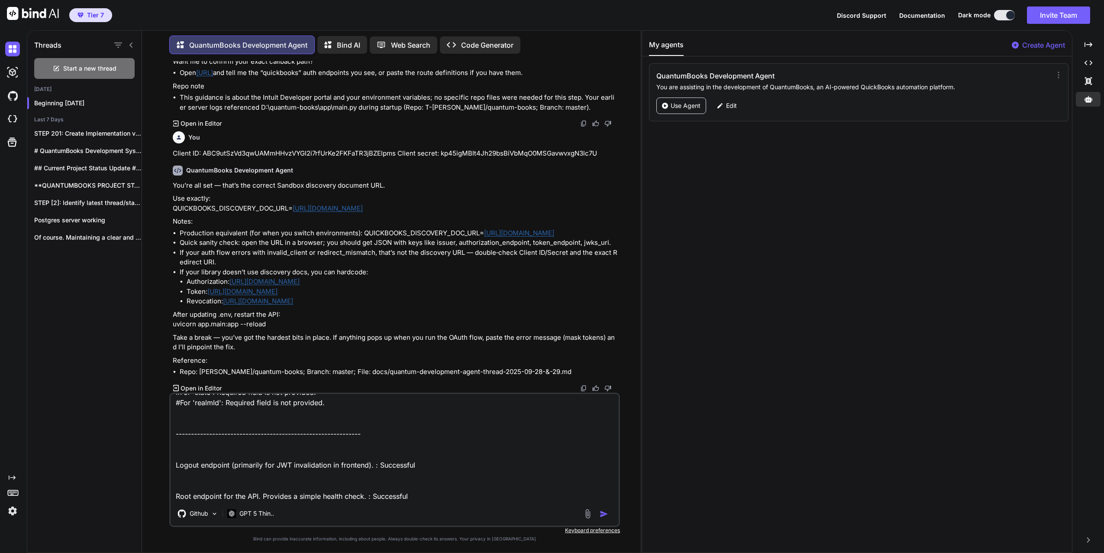
drag, startPoint x: 175, startPoint y: 401, endPoint x: 470, endPoint y: 516, distance: 317.6
click at [470, 516] on div "1- Token: [URL][DOMAIN_NAME]: Unsuccessful 2- Revocation: [URL][DOMAIN_NAME]: U…" at bounding box center [394, 459] width 451 height 134
paste textarea "Authentication GET /api/v1/auth/quickbooks Start Oauth Flow GET /api/v1/auth/qu…"
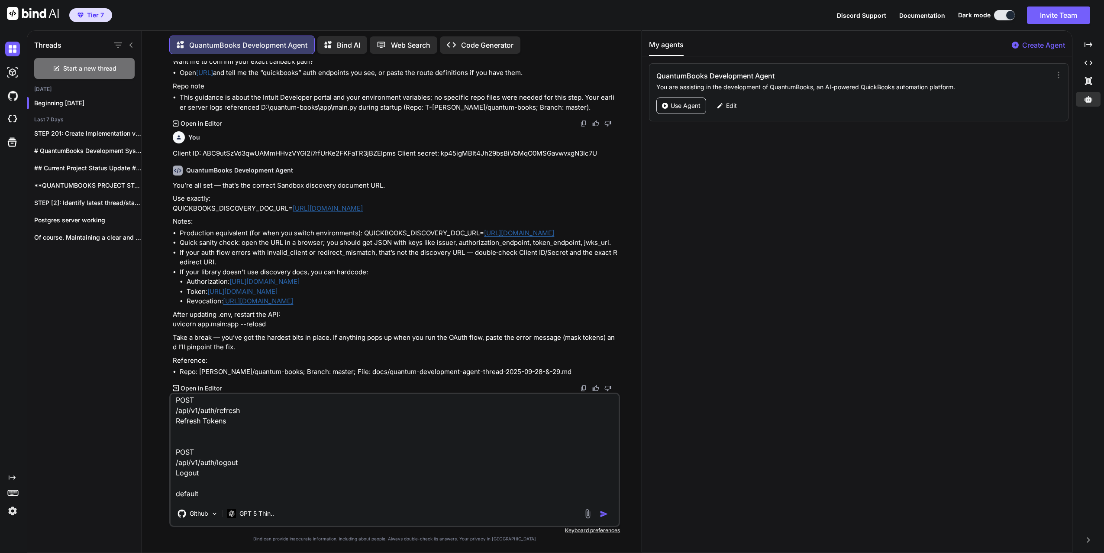
scroll to position [0, 0]
click at [241, 460] on textarea "Authentication GET /api/v1/auth/quickbooks Start Oauth Flow GET /api/v1/auth/qu…" at bounding box center [395, 447] width 448 height 107
click at [183, 415] on textarea "Authentication GET /api/v1/auth/quickbooks Start Oauth Flow GET /api/v1/auth/qu…" at bounding box center [395, 447] width 448 height 107
click at [233, 397] on textarea "Authentication GET /api/v1/auth/quickbooks Start Oauth Flow GET /api/v1/auth/qu…" at bounding box center [395, 447] width 448 height 107
click at [203, 424] on textarea "Authentication GET /api/v1/auth/quickbooks Start Oauth Flow GET /api/v1/auth/qu…" at bounding box center [395, 447] width 448 height 107
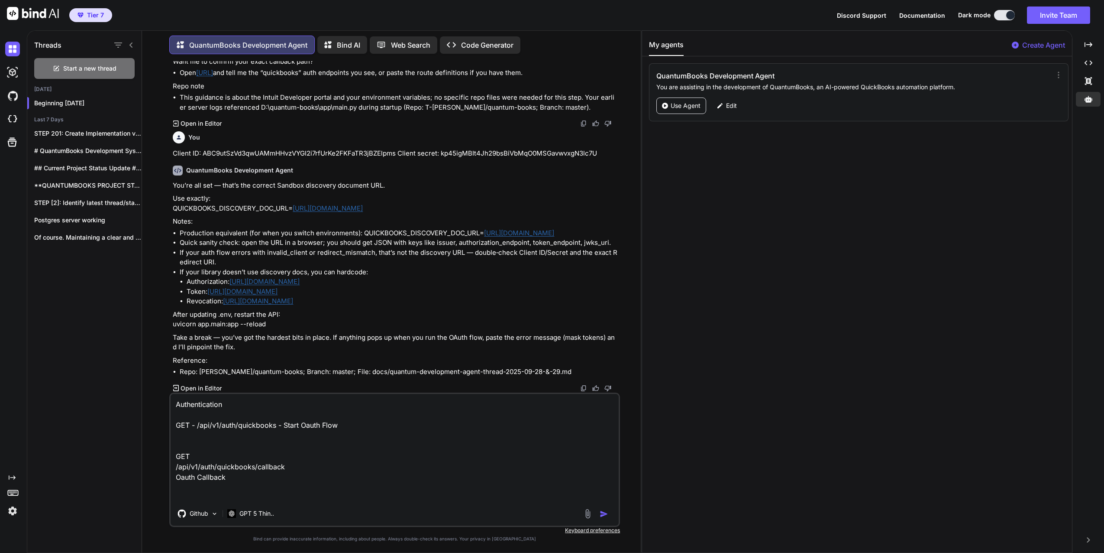
click at [353, 425] on textarea "Authentication GET - /api/v1/auth/quickbooks - Start Oauth Flow GET /api/v1/aut…" at bounding box center [395, 447] width 448 height 107
type textarea "Authentication GET /api/v1/auth/quickbooks/callback Oauth Callback POST /api/v1…"
drag, startPoint x: 173, startPoint y: 402, endPoint x: 274, endPoint y: 546, distance: 175.9
click at [276, 547] on div "You QuantumBooks Development Agent STEP 266: Re-run the .env updater with corre…" at bounding box center [394, 306] width 451 height 491
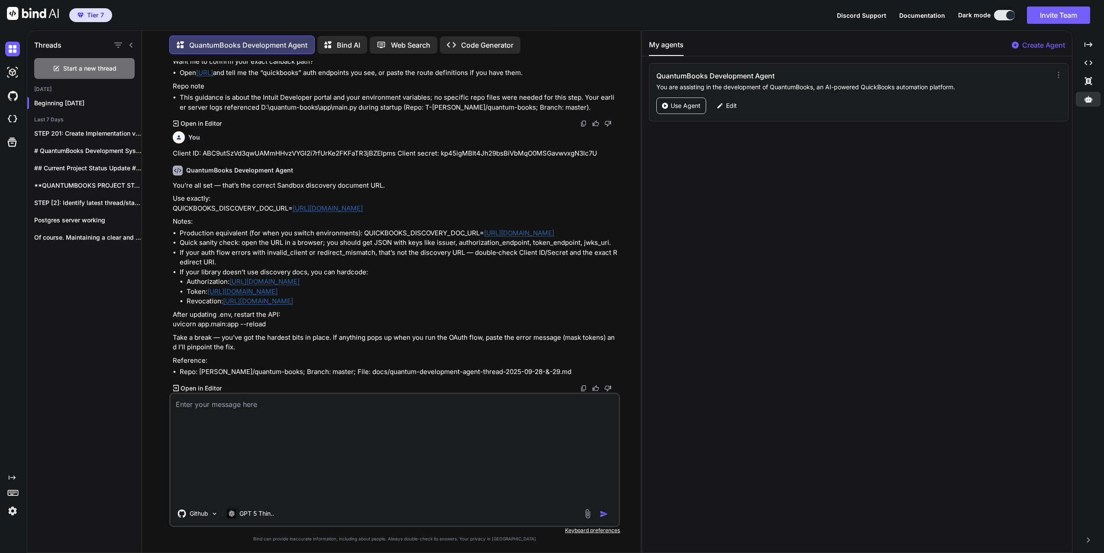
scroll to position [1899, 0]
